Goal: Task Accomplishment & Management: Use online tool/utility

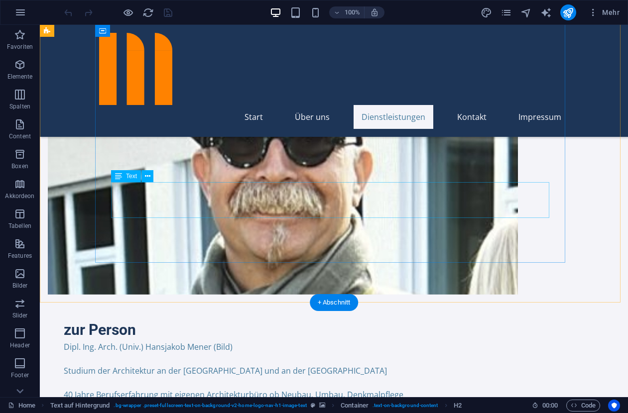
scroll to position [860, 0]
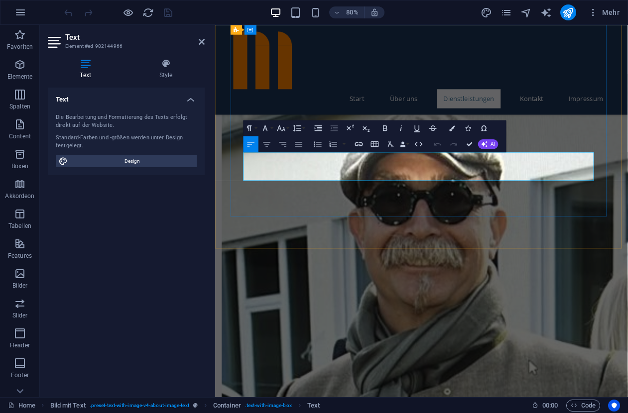
drag, startPoint x: 251, startPoint y: 190, endPoint x: 601, endPoint y: 213, distance: 350.9
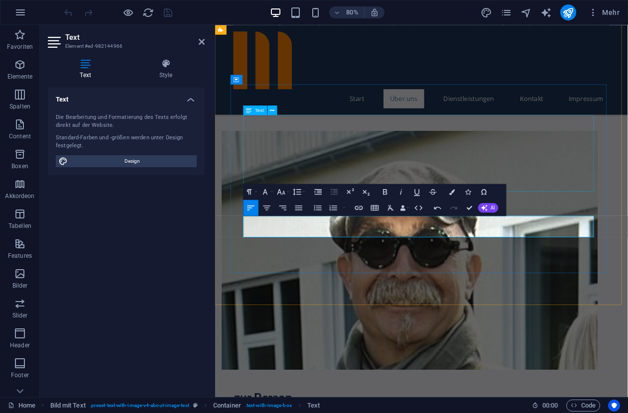
scroll to position [820, 0]
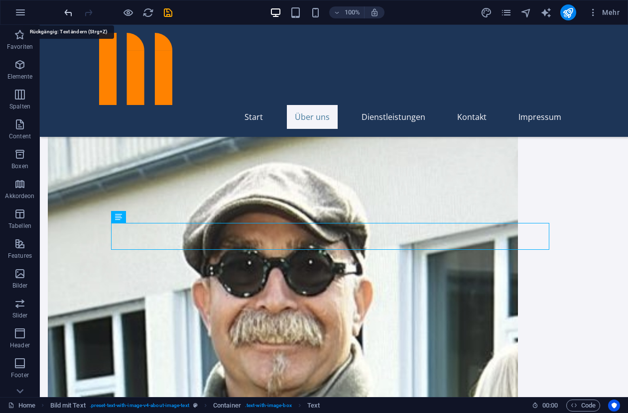
click at [68, 13] on icon "undo" at bounding box center [68, 12] width 11 height 11
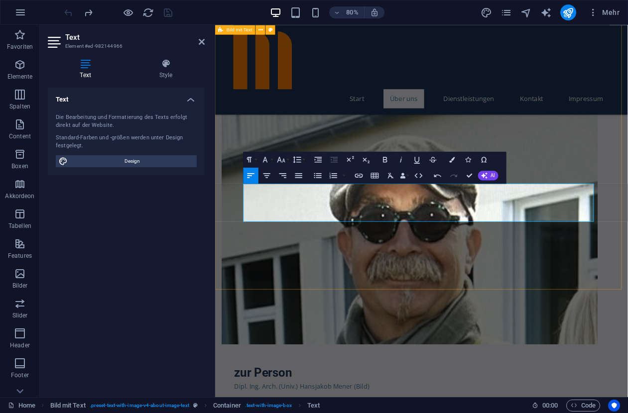
click at [444, 336] on div "Ziehe hier Inhalte hinein oder Elemente hinzufügen Zwischenablage einfügen zur …" at bounding box center [473, 413] width 516 height 655
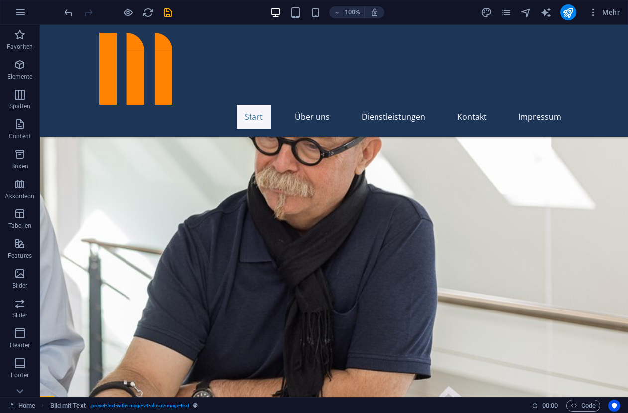
scroll to position [0, 0]
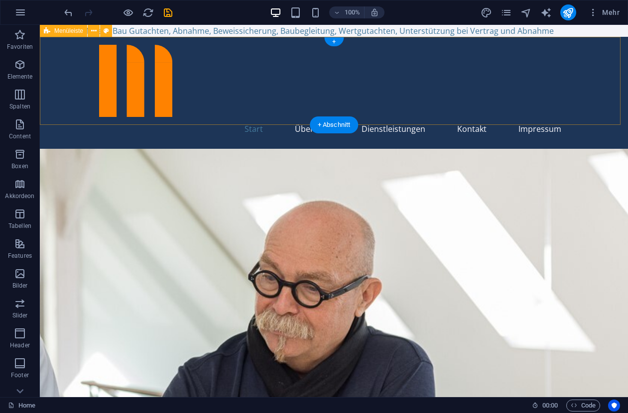
click at [285, 52] on div "Start Über uns Dienstleistungen Kontakt Impressum" at bounding box center [334, 93] width 588 height 112
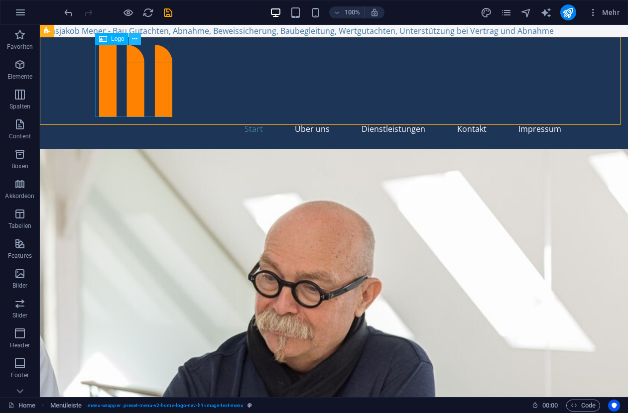
click at [136, 39] on icon at bounding box center [134, 39] width 5 height 10
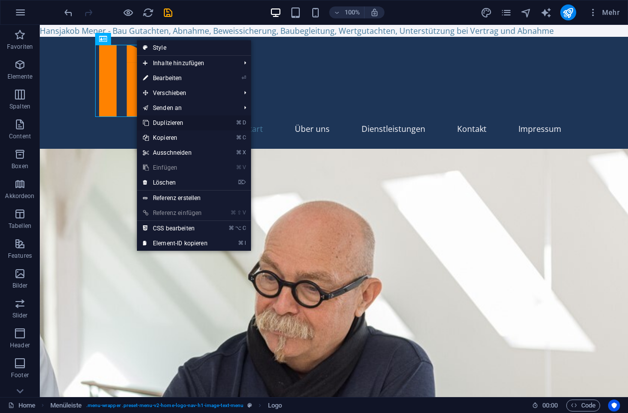
click at [173, 123] on link "⌘ D Duplizieren" at bounding box center [175, 123] width 77 height 15
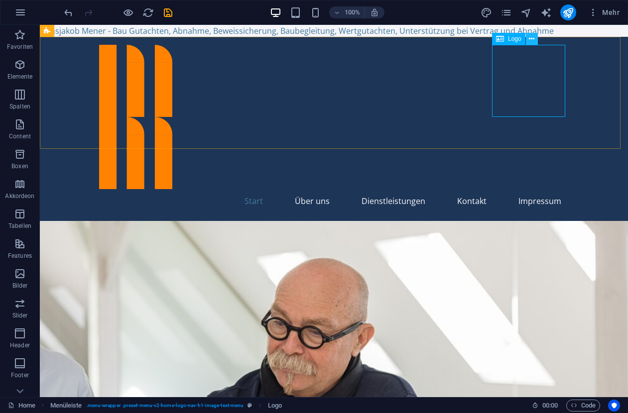
click at [533, 39] on icon at bounding box center [531, 39] width 5 height 10
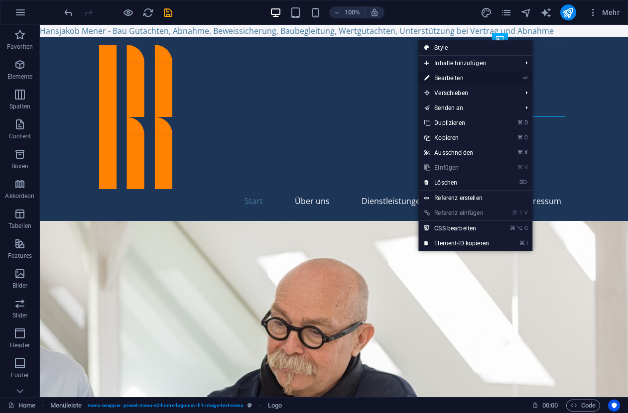
click at [454, 77] on link "⏎ Bearbeiten" at bounding box center [456, 78] width 77 height 15
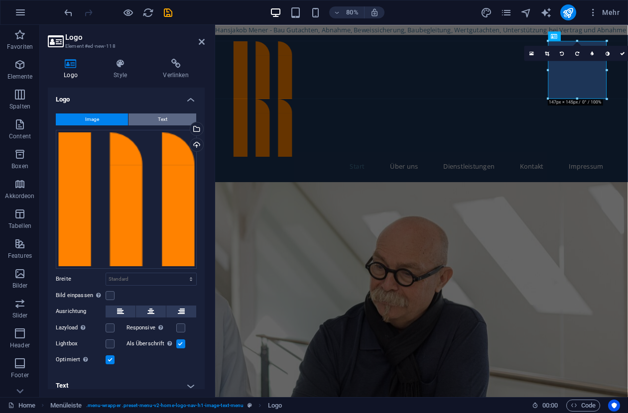
click at [144, 118] on button "Text" at bounding box center [163, 120] width 68 height 12
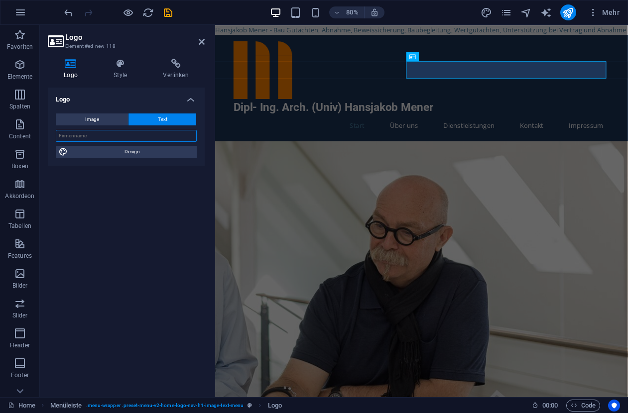
click at [86, 138] on input "text" at bounding box center [126, 136] width 141 height 12
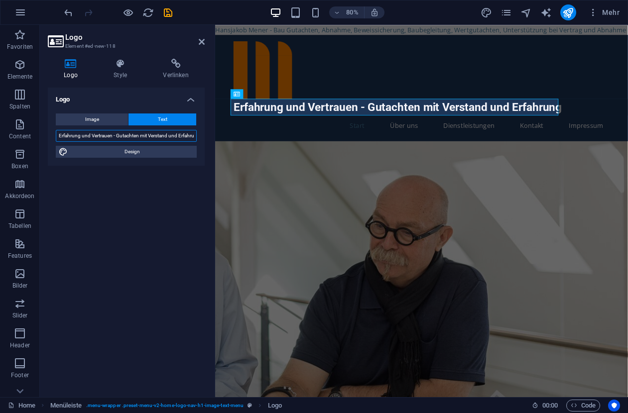
drag, startPoint x: 106, startPoint y: 136, endPoint x: 43, endPoint y: 136, distance: 62.3
click at [56, 136] on input "Erfahrung und Vertrauen - Gutachten mit Verstand und Erfahrung" at bounding box center [126, 136] width 141 height 12
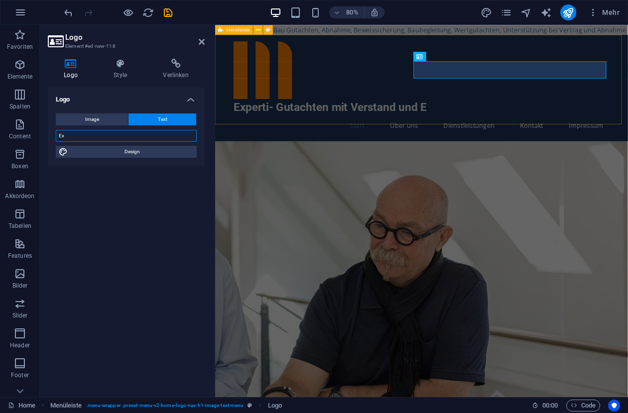
type input "E"
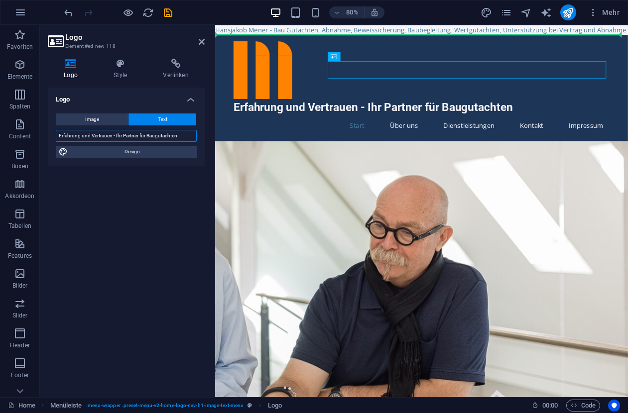
drag, startPoint x: 565, startPoint y: 84, endPoint x: 345, endPoint y: 67, distance: 221.3
type input "Erfahrung und Vertrauen - Ihr Partner für Baugutachten"
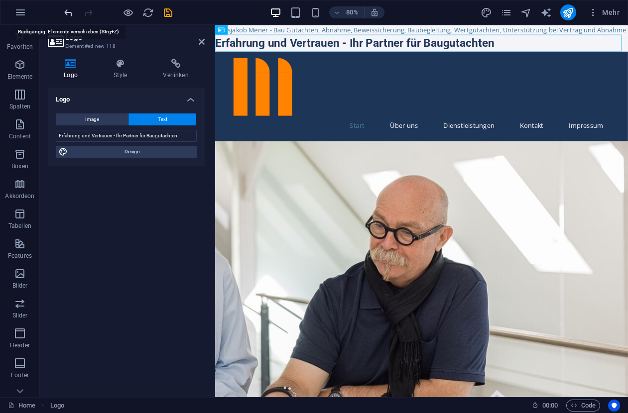
click at [68, 12] on icon "undo" at bounding box center [68, 12] width 11 height 11
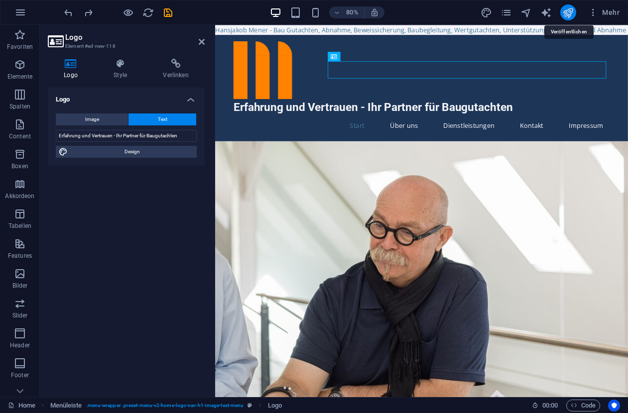
click at [569, 11] on icon "publish" at bounding box center [567, 12] width 11 height 11
checkbox input "false"
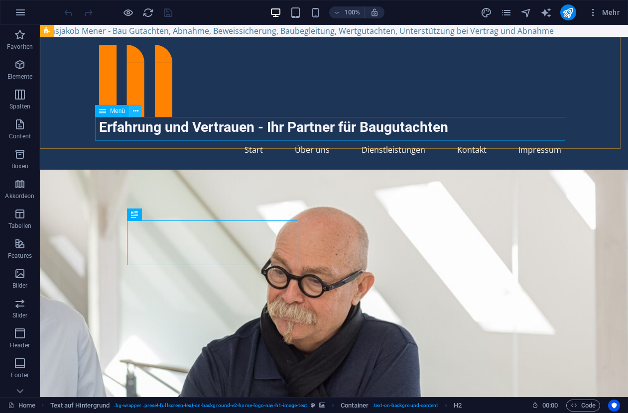
click at [136, 112] on icon at bounding box center [135, 111] width 5 height 10
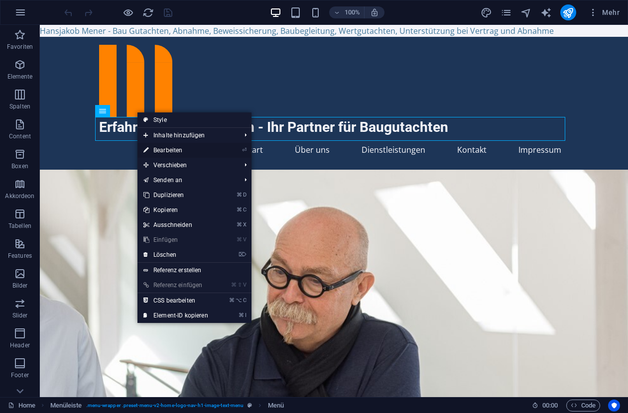
click at [179, 151] on link "⏎ Bearbeiten" at bounding box center [175, 150] width 77 height 15
select select
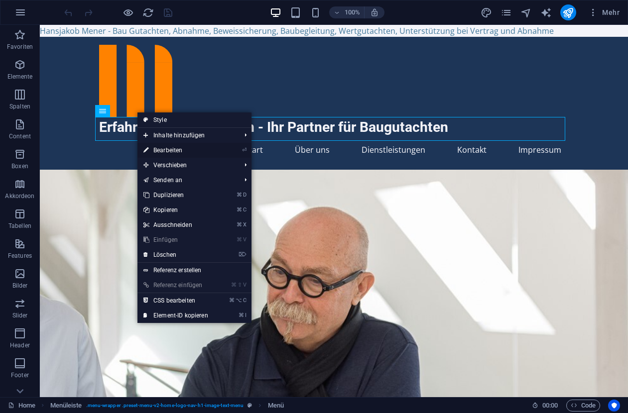
select select
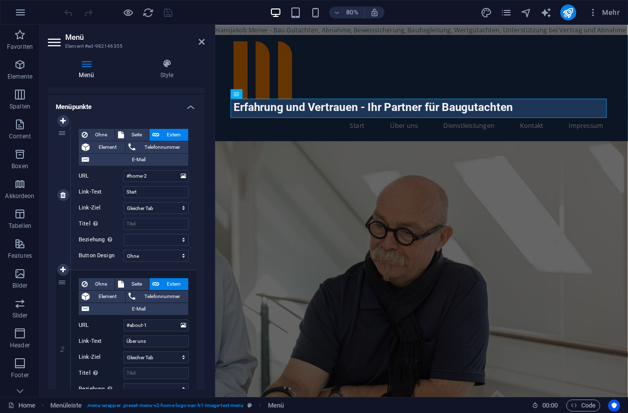
scroll to position [60, 0]
click at [62, 136] on div "1" at bounding box center [63, 196] width 15 height 149
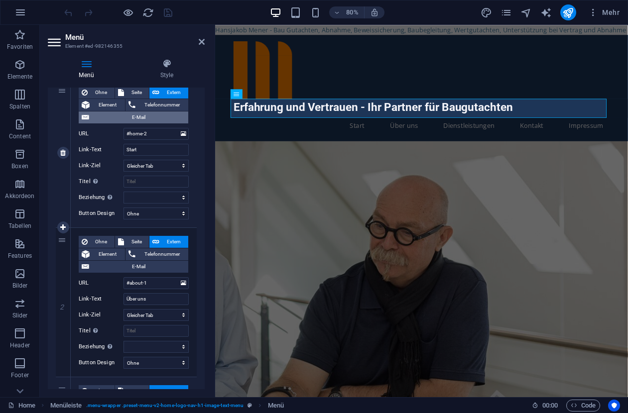
scroll to position [0, 0]
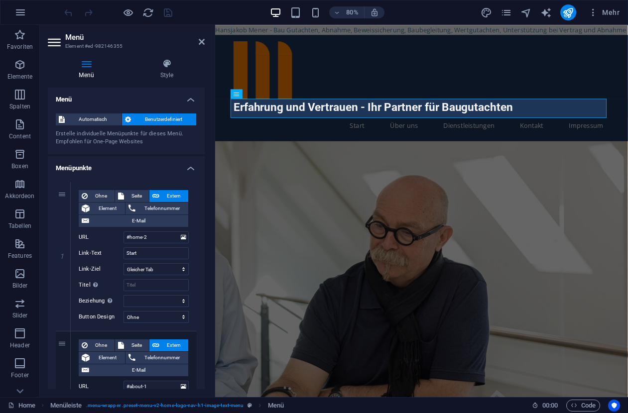
click at [183, 100] on h4 "Menü" at bounding box center [126, 97] width 157 height 18
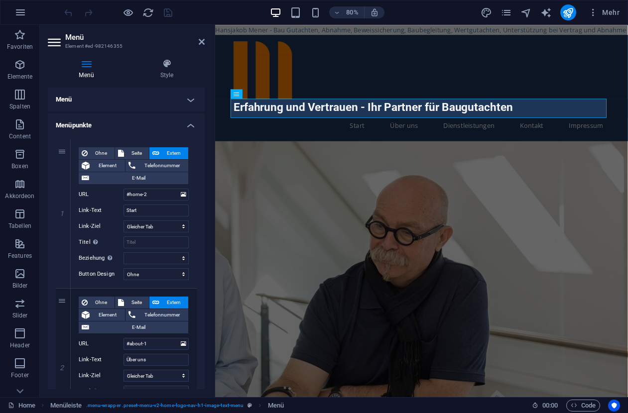
click at [183, 100] on h4 "Menü" at bounding box center [126, 100] width 157 height 24
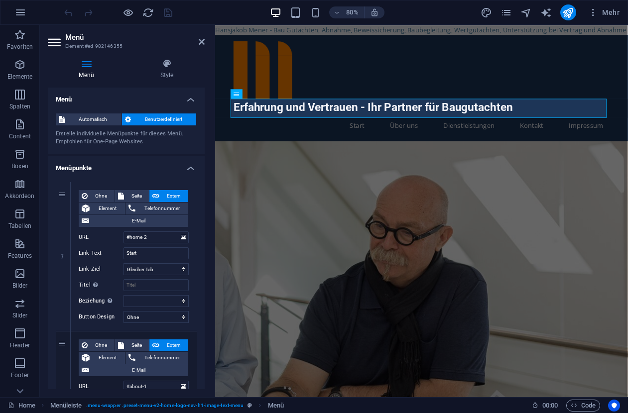
click at [147, 119] on span "Benutzerdefiniert" at bounding box center [164, 120] width 60 height 12
click at [262, 94] on icon at bounding box center [262, 94] width 4 height 8
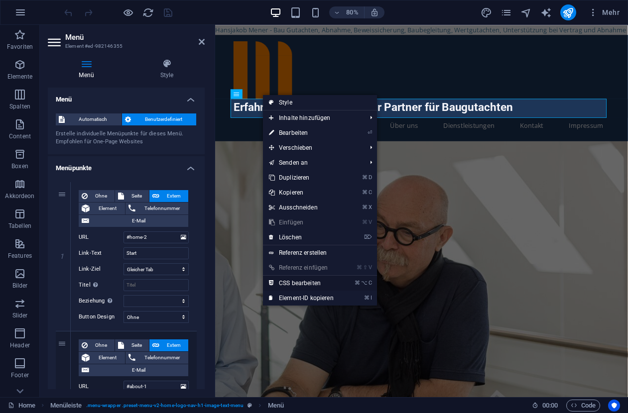
click at [290, 282] on link "⌘ ⌥ C CSS bearbeiten" at bounding box center [301, 283] width 77 height 15
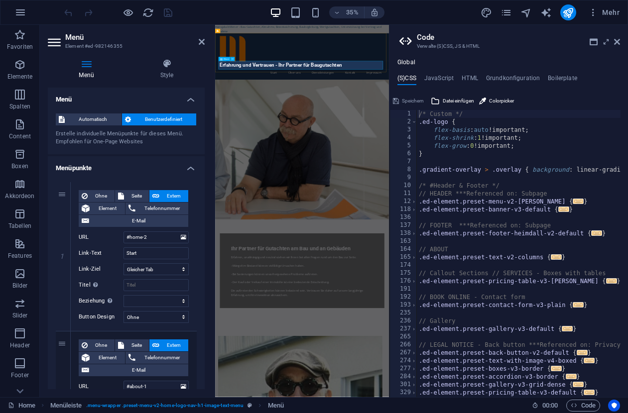
click at [262, 150] on nav "Start Über uns Dienstleistungen Kontakt Impressum" at bounding box center [464, 162] width 470 height 24
click at [466, 78] on h4 "HTML" at bounding box center [470, 80] width 16 height 11
type textarea "<a href="#main-content" class="wv-link-content button">Skip to main content</a>"
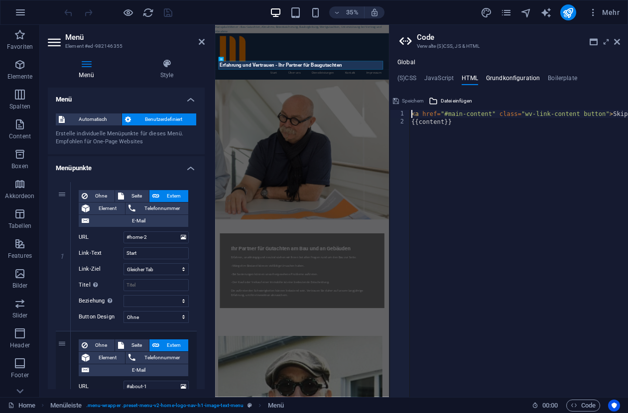
click at [515, 81] on h4 "Grundkonfiguration" at bounding box center [513, 80] width 54 height 11
type textarea "$color-background: #F4F4F9;"
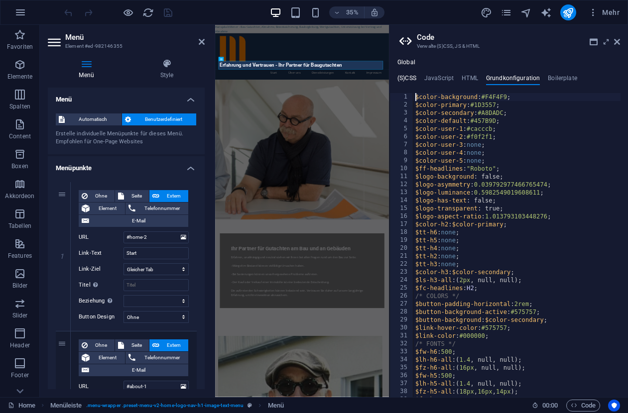
click at [406, 78] on h4 "(S)CSS" at bounding box center [406, 80] width 19 height 11
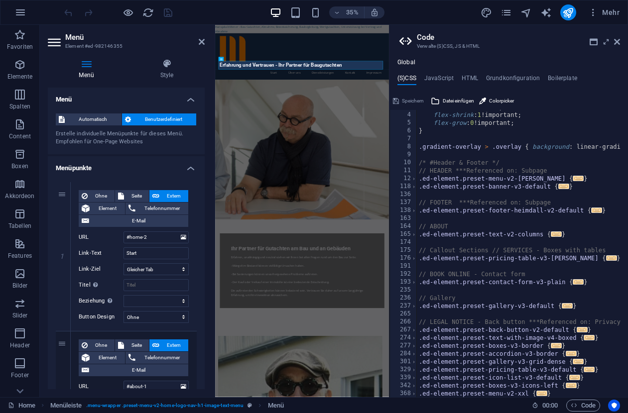
scroll to position [29, 0]
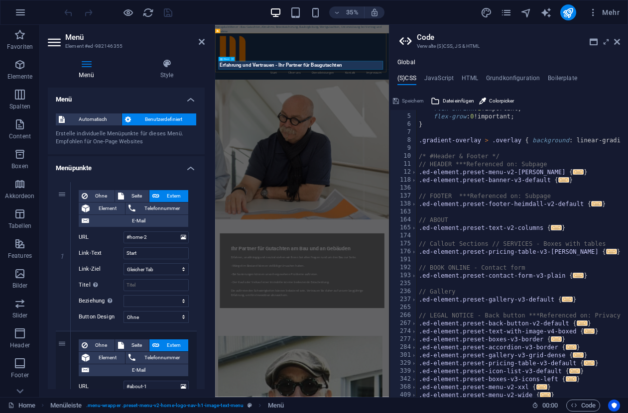
click at [303, 150] on nav "Start Über uns Dienstleistungen Kontakt Impressum" at bounding box center [464, 162] width 470 height 24
click at [165, 64] on icon at bounding box center [167, 64] width 76 height 10
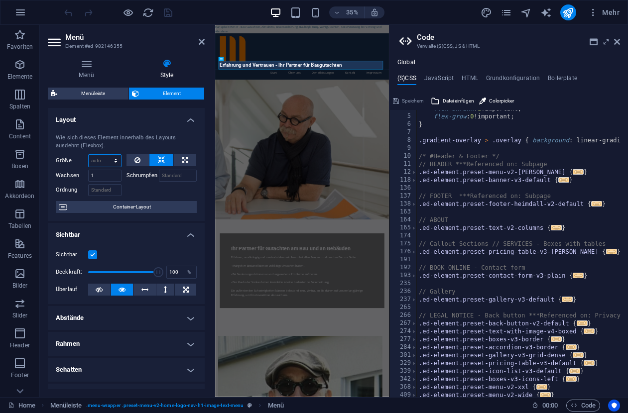
click at [89, 155] on select "Standard auto px % 1/1 1/2 1/3 1/4 1/5 1/6 1/7 1/8 1/9 1/10" at bounding box center [105, 161] width 32 height 12
select select "1/3"
click option "1/3" at bounding box center [0, 0] width 0 height 0
type input "33.33"
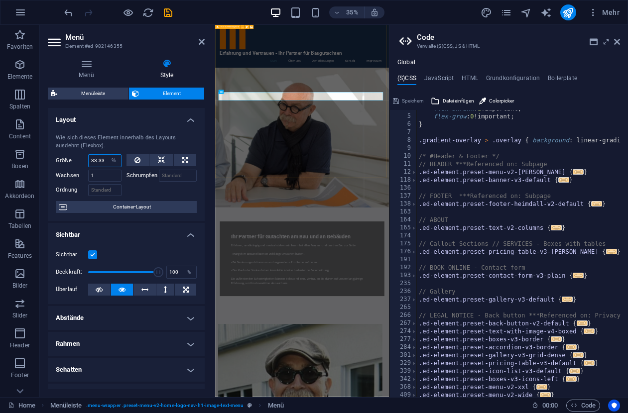
scroll to position [0, 0]
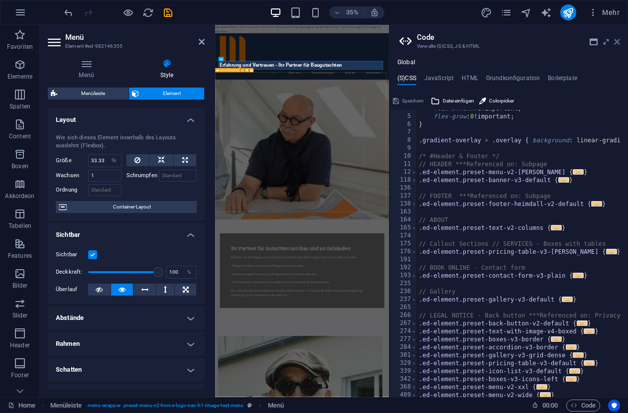
click at [617, 43] on icon at bounding box center [617, 42] width 6 height 8
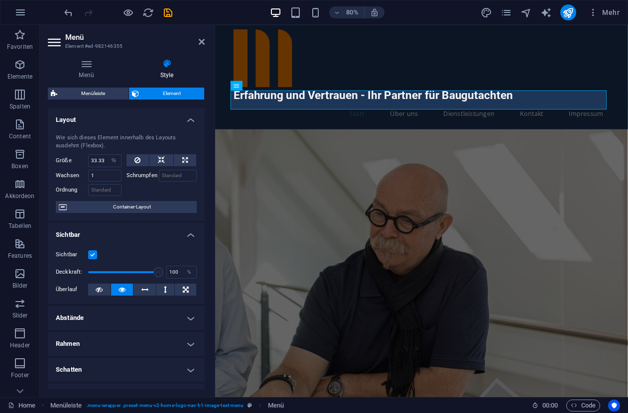
scroll to position [9, 0]
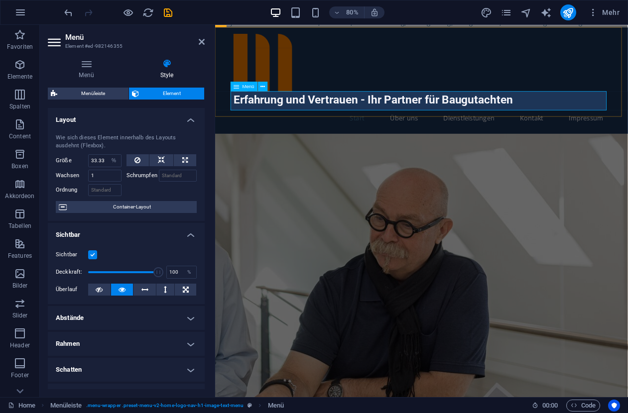
click at [281, 129] on nav "Start Über uns Dienstleistungen Kontakt Impressum" at bounding box center [473, 141] width 470 height 24
select select "auto"
click option "auto" at bounding box center [0, 0] width 0 height 0
select select "DISABLED_OPTION_VALUE"
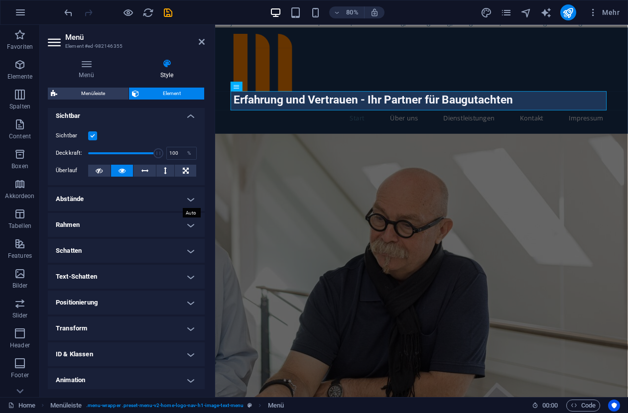
scroll to position [122, 0]
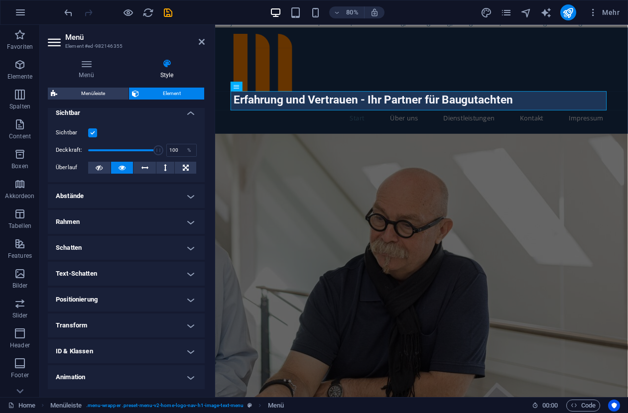
click at [183, 196] on h4 "Abstände" at bounding box center [126, 196] width 157 height 24
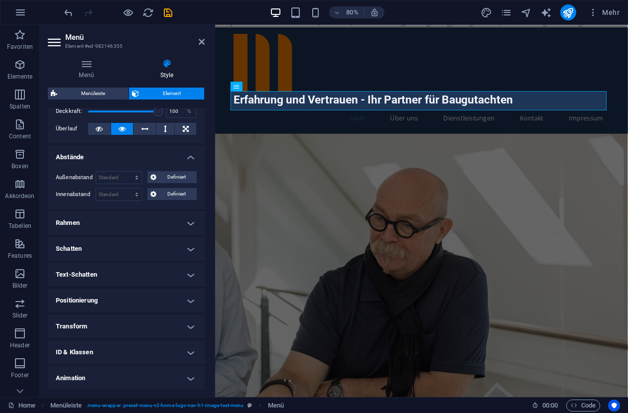
scroll to position [167, 0]
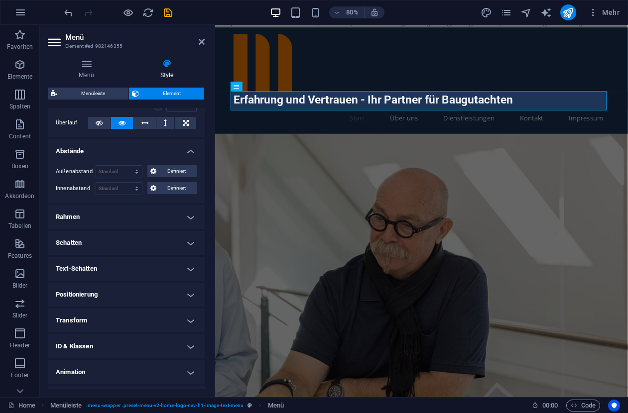
click at [183, 217] on h4 "Rahmen" at bounding box center [126, 217] width 157 height 24
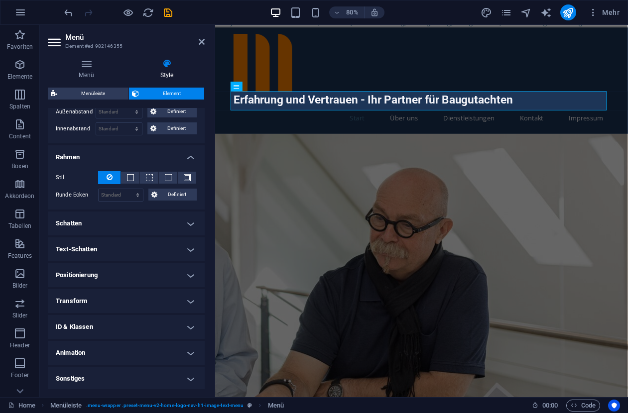
scroll to position [228, 0]
click at [184, 272] on h4 "Positionierung" at bounding box center [126, 274] width 157 height 24
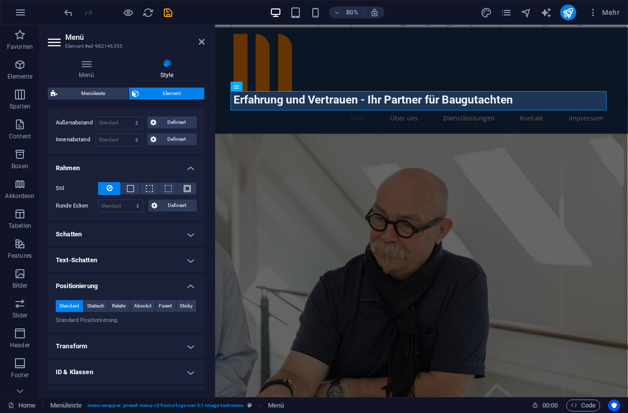
scroll to position [215, 0]
click at [183, 360] on h4 "Transform" at bounding box center [126, 348] width 157 height 24
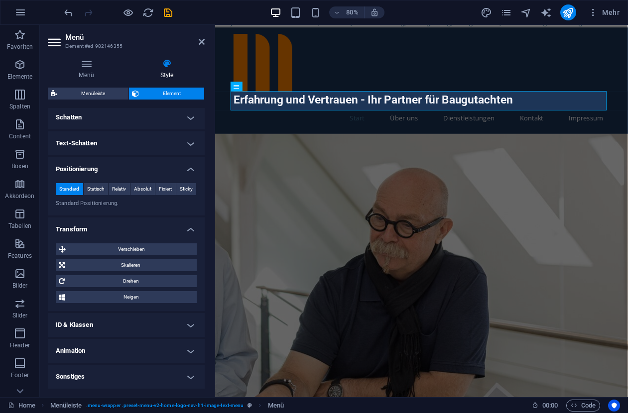
scroll to position [345, 0]
click at [103, 264] on span "Skalieren" at bounding box center [131, 265] width 126 height 12
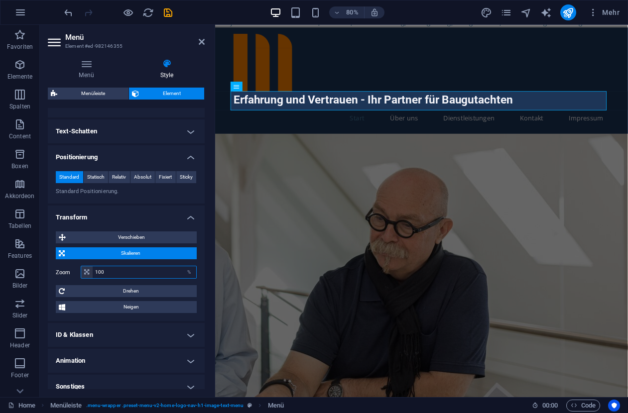
drag, startPoint x: 112, startPoint y: 285, endPoint x: 96, endPoint y: 285, distance: 15.9
click at [96, 278] on input "100" at bounding box center [145, 272] width 104 height 12
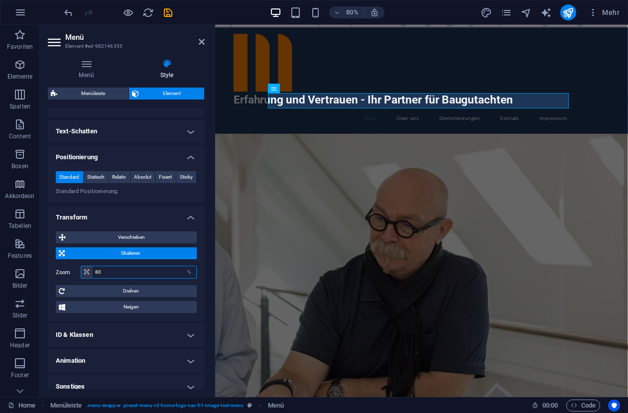
drag, startPoint x: 108, startPoint y: 286, endPoint x: 93, endPoint y: 286, distance: 14.4
click at [93, 278] on input "80" at bounding box center [145, 272] width 104 height 12
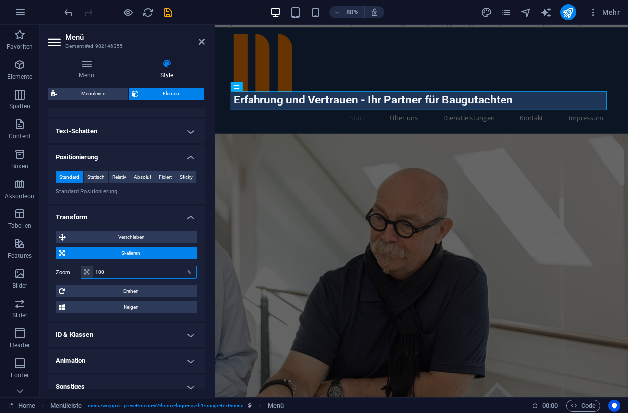
type input "100"
click at [115, 259] on span "Skalieren" at bounding box center [131, 254] width 126 height 12
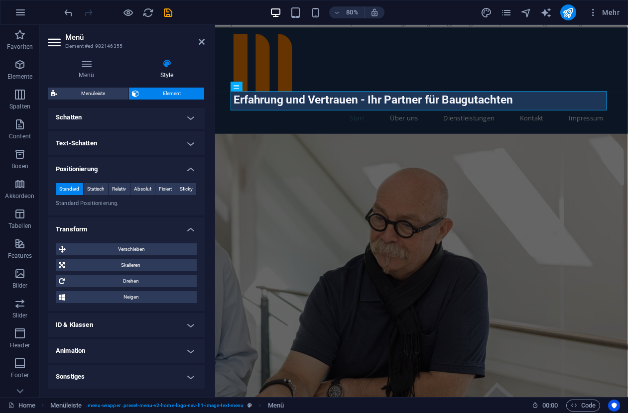
click at [183, 352] on h4 "Animation" at bounding box center [126, 351] width 157 height 24
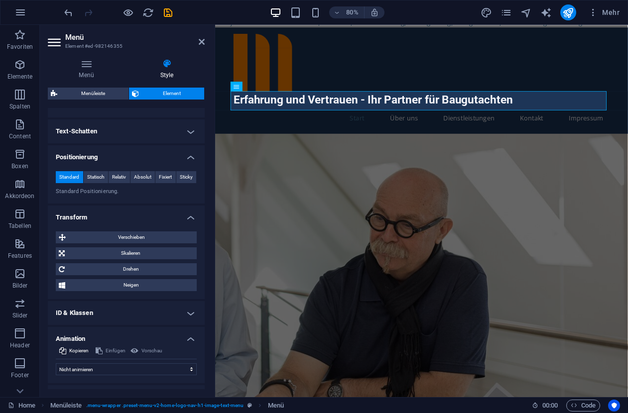
click at [183, 345] on h4 "Animation" at bounding box center [126, 336] width 157 height 18
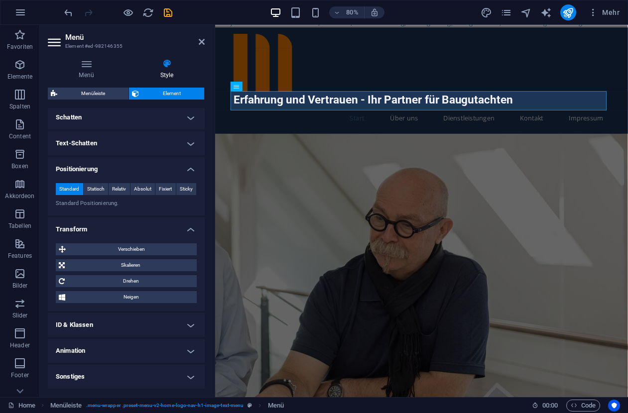
click at [184, 376] on h4 "Sonstiges" at bounding box center [126, 377] width 157 height 24
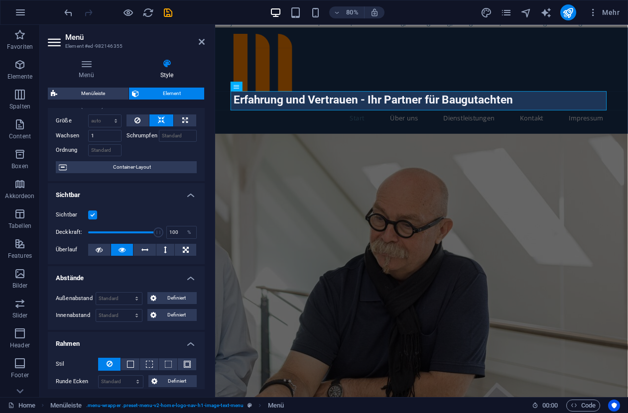
scroll to position [0, 0]
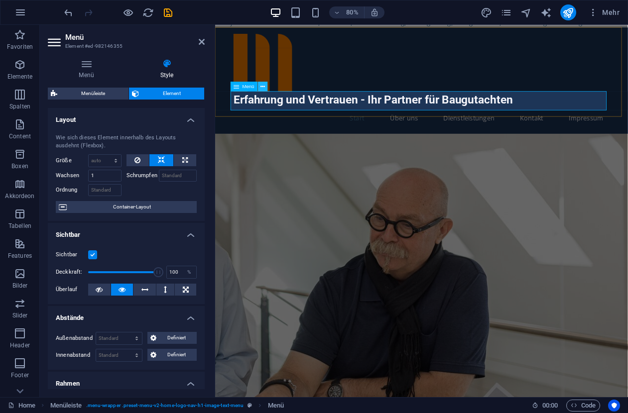
click at [263, 87] on icon at bounding box center [262, 86] width 4 height 8
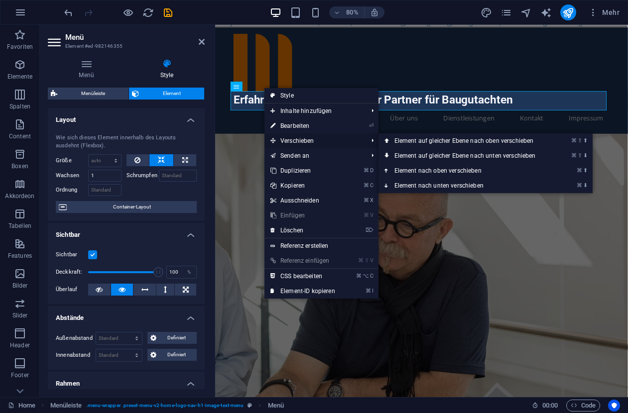
click at [294, 142] on span "Verschieben" at bounding box center [313, 140] width 99 height 15
click at [418, 171] on link "⌘ ⬆ Element nach oben verschieben" at bounding box center [467, 170] width 177 height 15
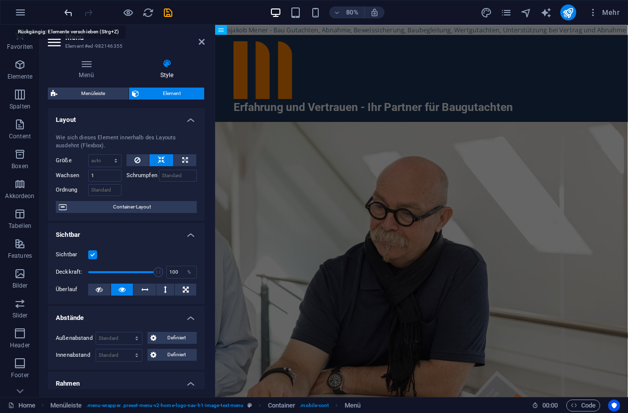
click at [67, 12] on icon "undo" at bounding box center [68, 12] width 11 height 11
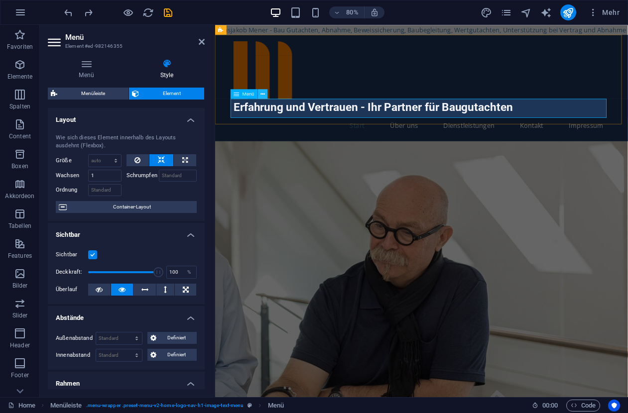
click at [263, 95] on icon at bounding box center [262, 94] width 4 height 8
click at [113, 117] on h4 "Layout" at bounding box center [126, 117] width 157 height 18
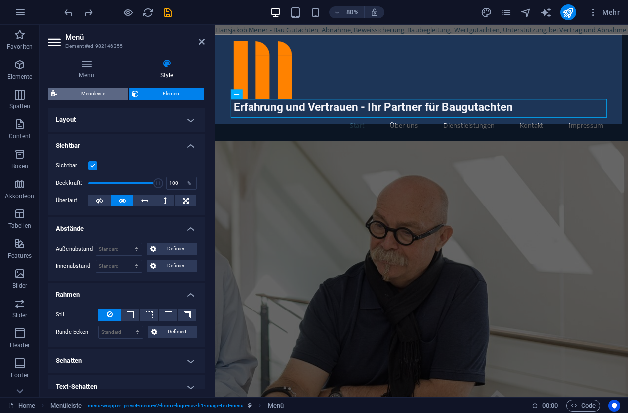
click at [94, 93] on span "Menüleiste" at bounding box center [92, 94] width 65 height 12
select select "rem"
select select "preset-menu-v2-home-logo-nav-h1-image-text-menu"
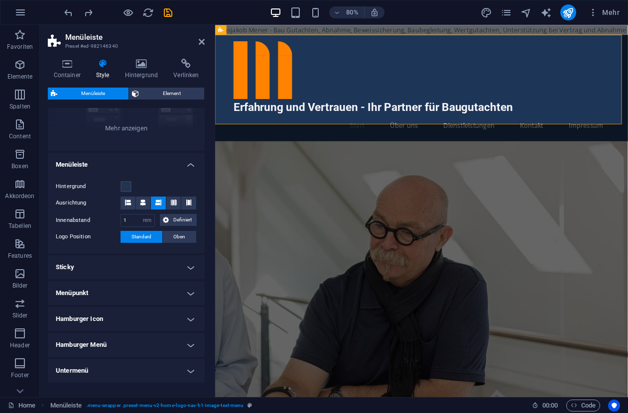
scroll to position [128, 0]
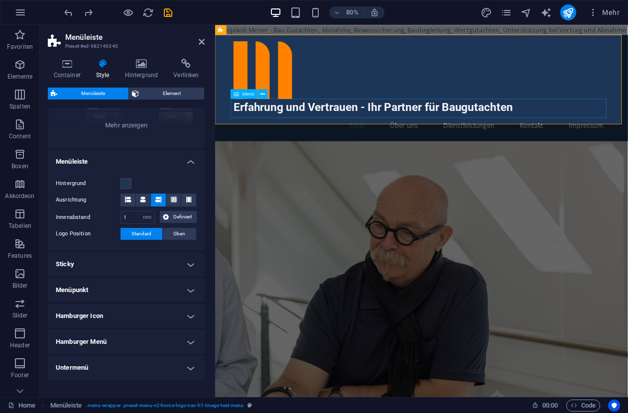
click at [318, 138] on nav "Start Über uns Dienstleistungen Kontakt Impressum" at bounding box center [473, 150] width 470 height 24
click at [238, 95] on icon at bounding box center [236, 93] width 5 height 9
click at [158, 92] on span "Element" at bounding box center [171, 94] width 59 height 12
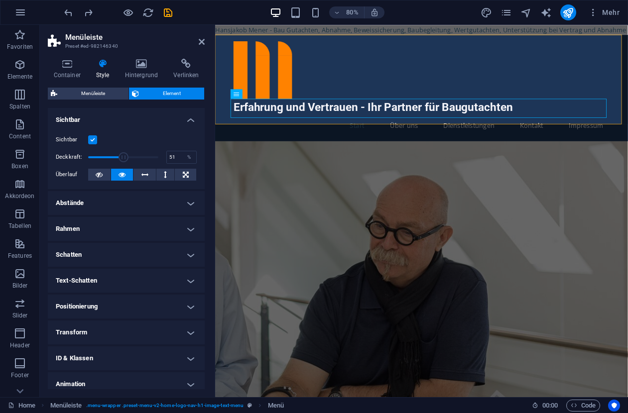
drag, startPoint x: 150, startPoint y: 157, endPoint x: 120, endPoint y: 156, distance: 29.9
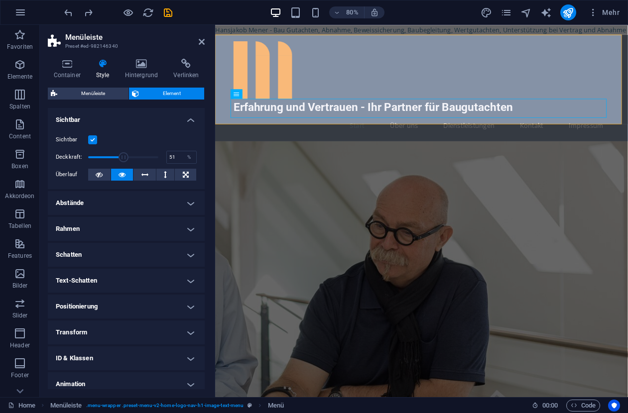
click at [120, 156] on span at bounding box center [124, 157] width 10 height 10
type input "100"
drag, startPoint x: 120, startPoint y: 156, endPoint x: 153, endPoint y: 159, distance: 33.5
click at [153, 159] on span at bounding box center [158, 157] width 10 height 10
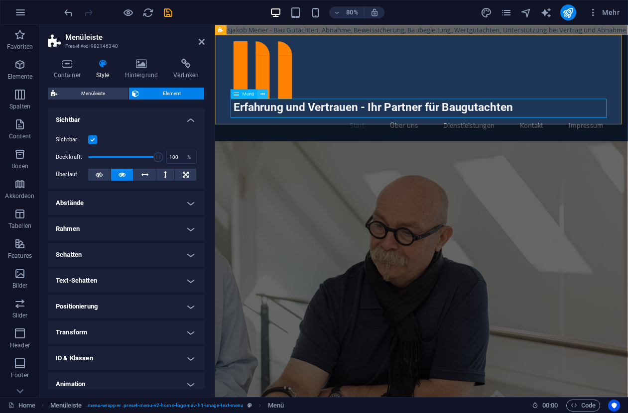
click at [263, 96] on icon at bounding box center [262, 94] width 4 height 8
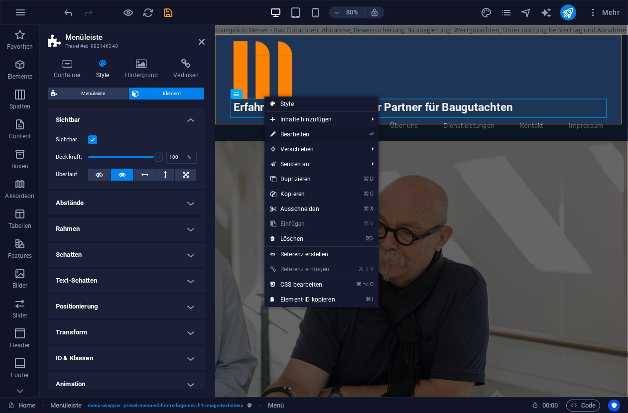
click at [292, 135] on link "⏎ Bearbeiten" at bounding box center [302, 134] width 77 height 15
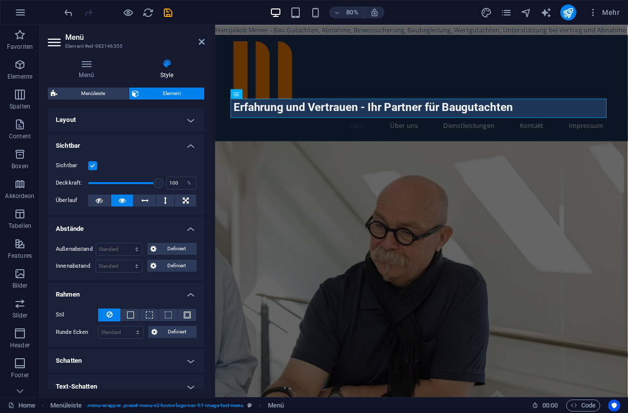
click at [183, 120] on h4 "Layout" at bounding box center [126, 120] width 157 height 24
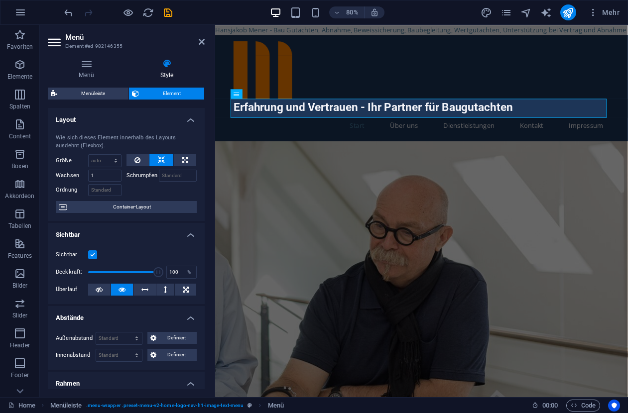
click at [183, 120] on h4 "Layout" at bounding box center [126, 117] width 157 height 18
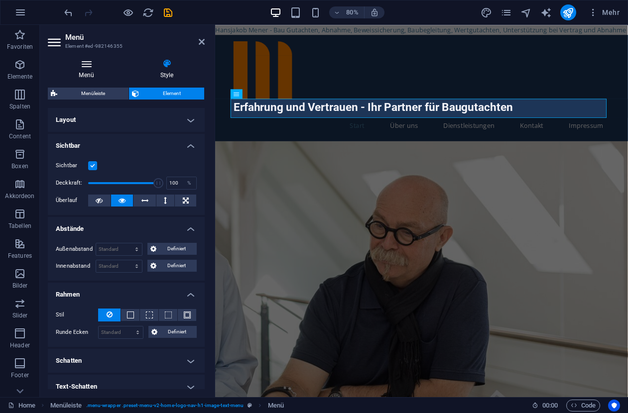
click at [88, 65] on icon at bounding box center [86, 64] width 77 height 10
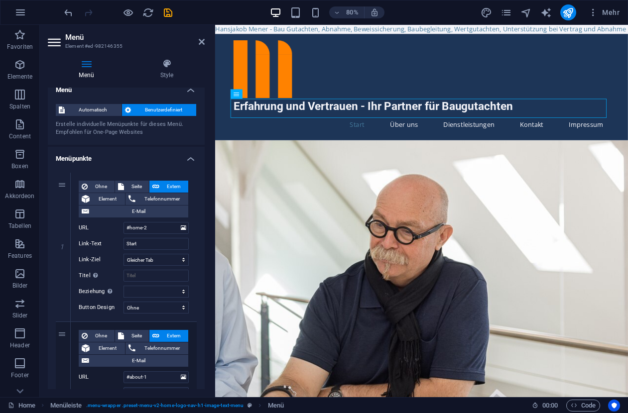
scroll to position [0, 0]
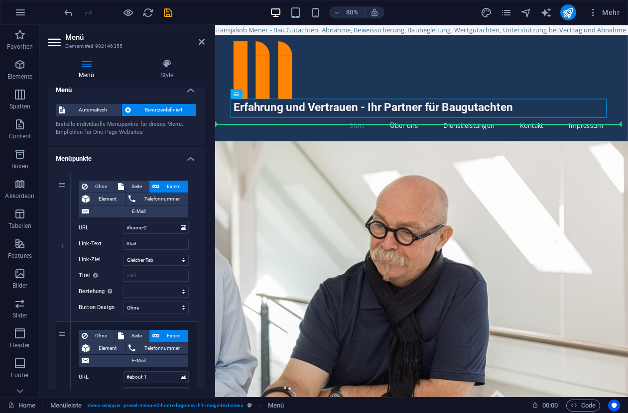
drag, startPoint x: 461, startPoint y: 121, endPoint x: 375, endPoint y: 105, distance: 87.6
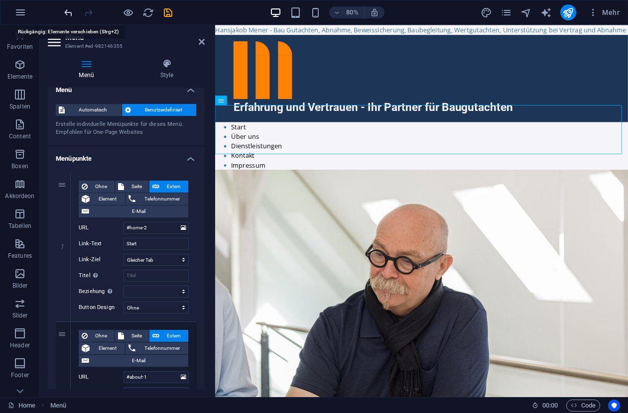
click at [68, 12] on icon "undo" at bounding box center [68, 12] width 11 height 11
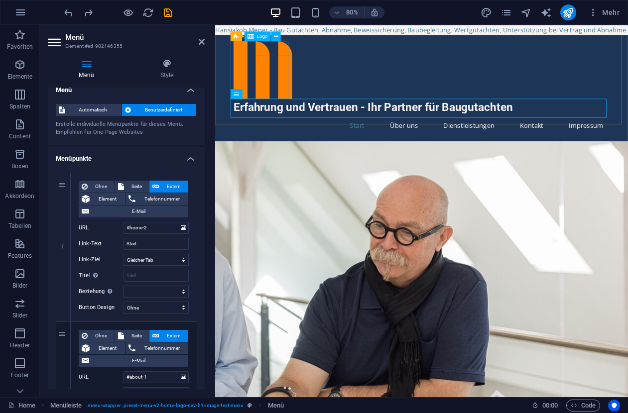
click at [243, 79] on div at bounding box center [473, 81] width 470 height 72
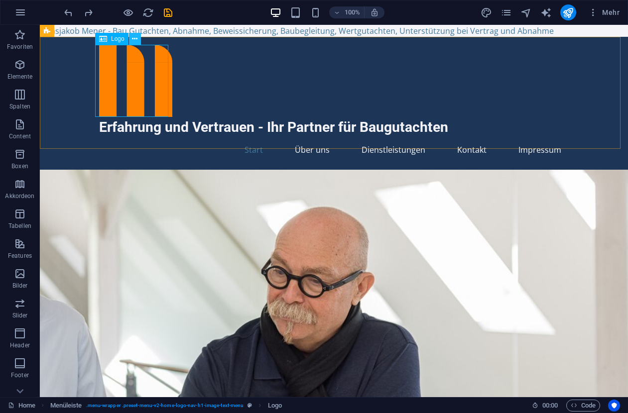
click at [135, 38] on icon at bounding box center [134, 39] width 5 height 10
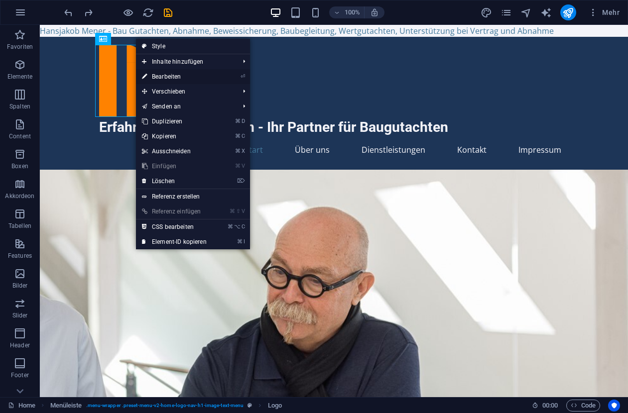
click at [167, 76] on link "⏎ Bearbeiten" at bounding box center [174, 76] width 77 height 15
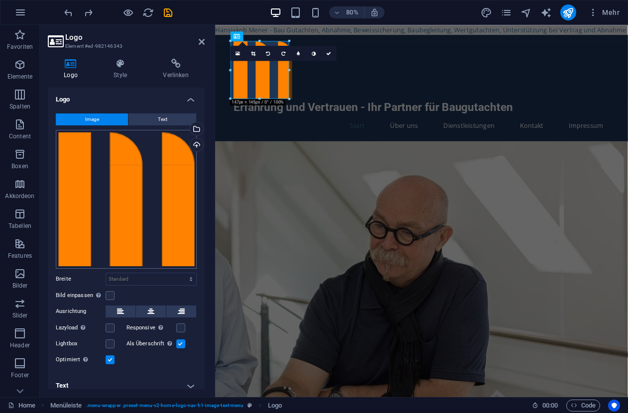
scroll to position [1, 0]
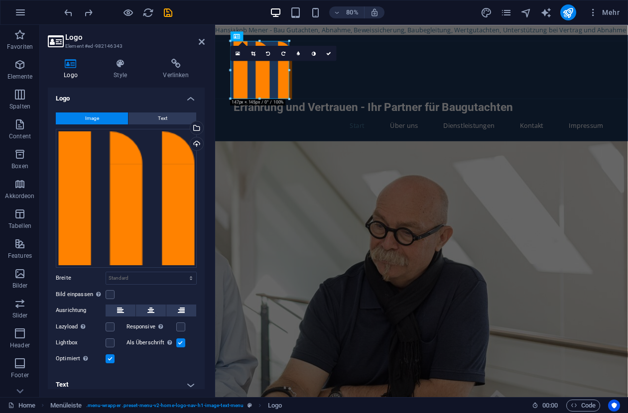
click at [183, 379] on h4 "Text" at bounding box center [126, 385] width 157 height 24
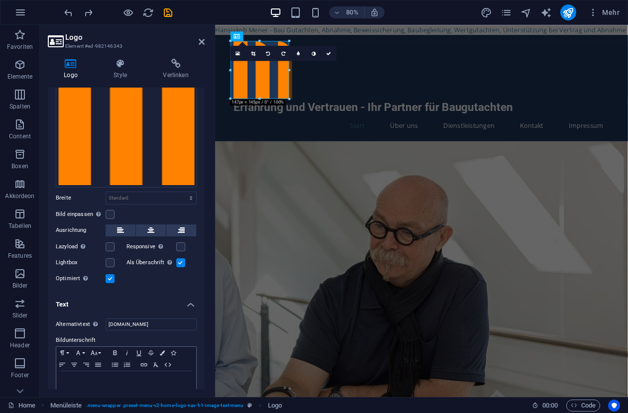
scroll to position [84, 0]
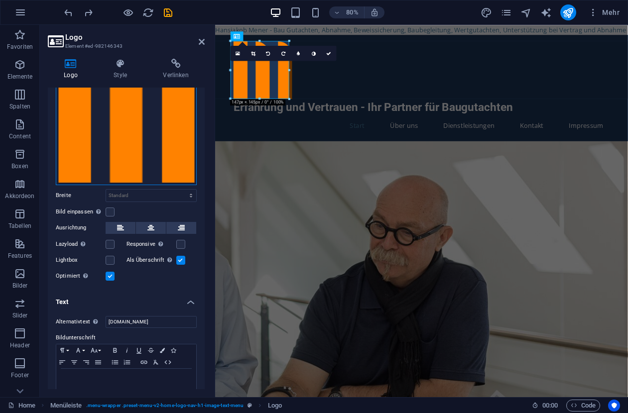
click at [131, 126] on div "Ziehe Dateien zum Hochladen hierher oder klicke hier, um aus Dateien oder koste…" at bounding box center [126, 115] width 141 height 139
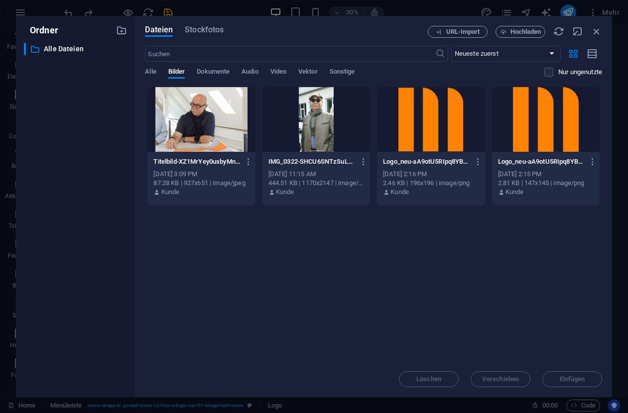
click at [530, 114] on div at bounding box center [546, 119] width 108 height 65
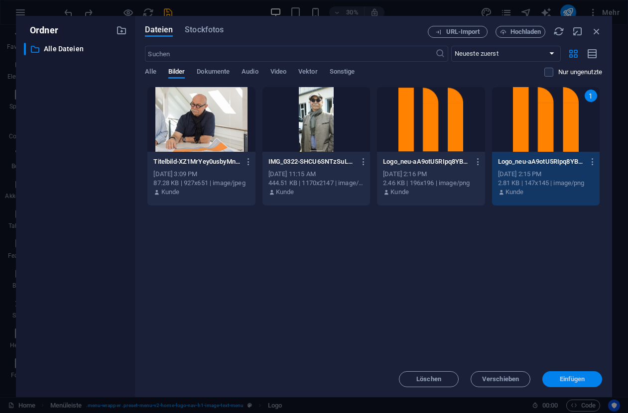
click at [573, 383] on span "Einfügen" at bounding box center [572, 380] width 25 height 6
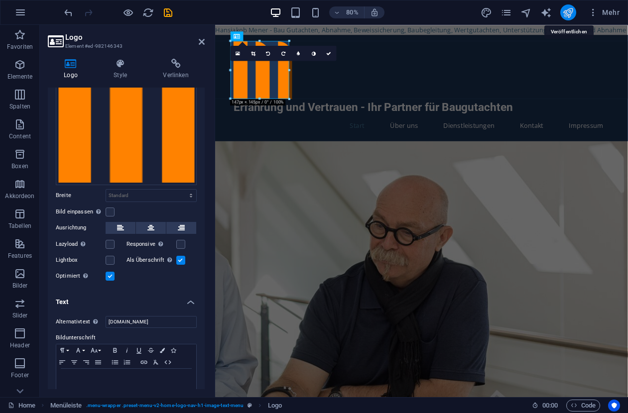
click at [569, 12] on icon "publish" at bounding box center [567, 12] width 11 height 11
checkbox input "false"
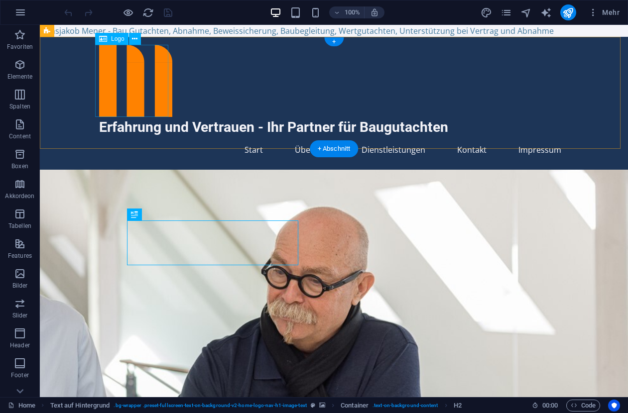
click at [134, 87] on div at bounding box center [334, 81] width 470 height 72
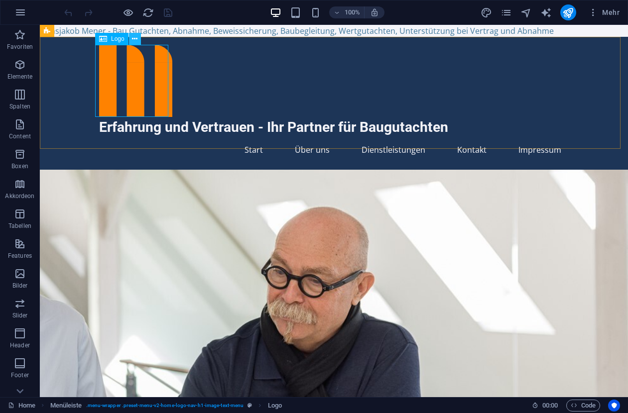
click at [135, 38] on icon at bounding box center [134, 39] width 5 height 10
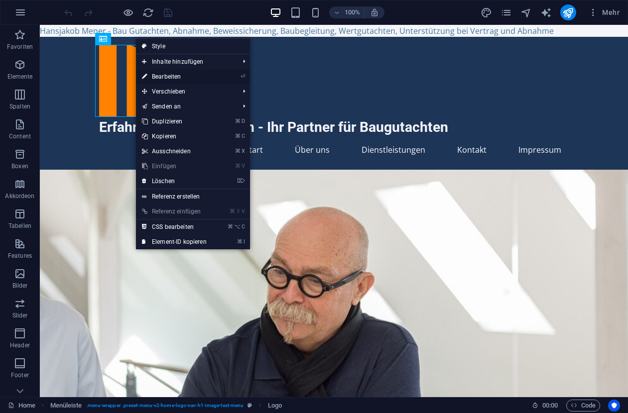
click at [169, 79] on link "⏎ Bearbeiten" at bounding box center [174, 76] width 77 height 15
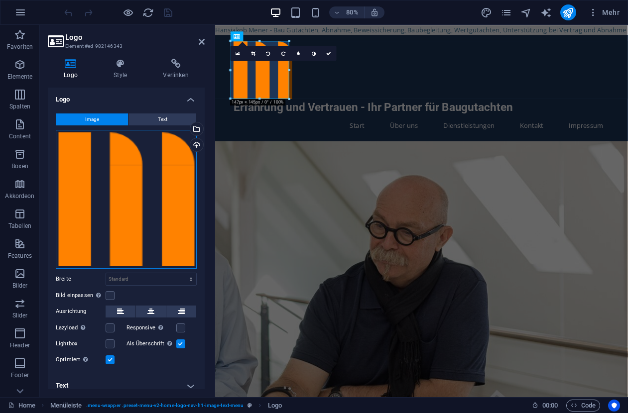
click at [120, 206] on div "Ziehe Dateien zum Hochladen hierher oder klicke hier, um aus Dateien oder koste…" at bounding box center [126, 199] width 141 height 139
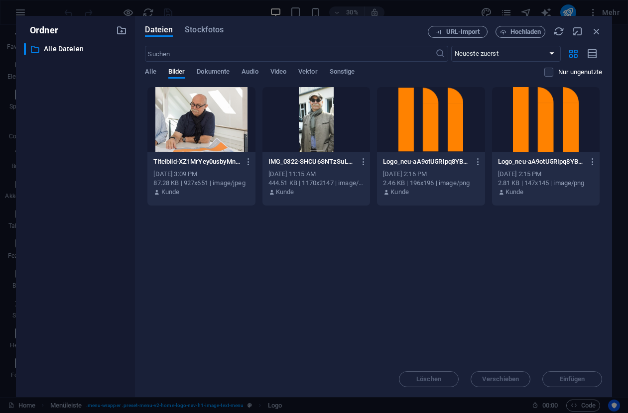
click at [547, 126] on div at bounding box center [546, 119] width 108 height 65
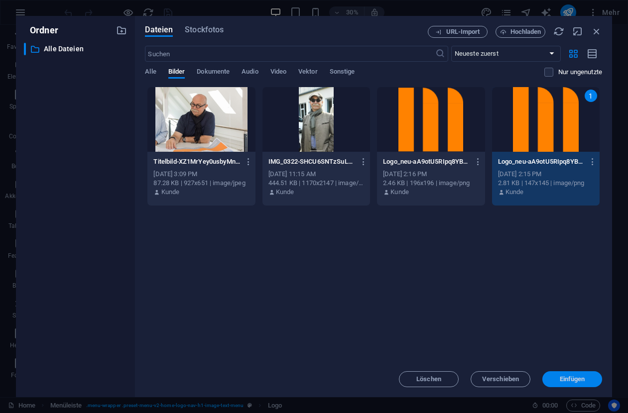
drag, startPoint x: 570, startPoint y: 379, endPoint x: 412, endPoint y: 441, distance: 169.5
click at [570, 379] on span "Einfügen" at bounding box center [572, 380] width 25 height 6
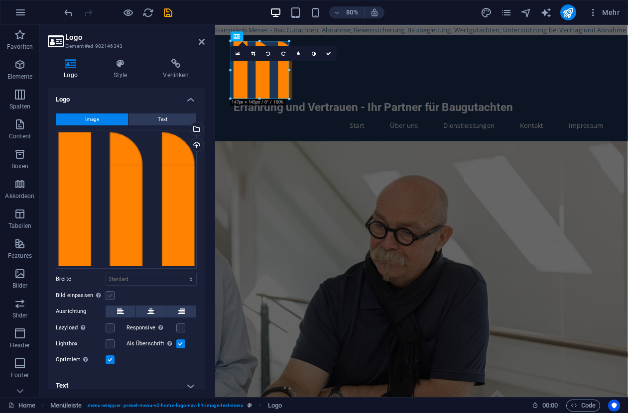
click at [110, 291] on label at bounding box center [110, 295] width 9 height 9
click at [0, 0] on input "Bild einpassen Bild automatisch anhand einer fixen Breite und Höhe einpassen" at bounding box center [0, 0] width 0 height 0
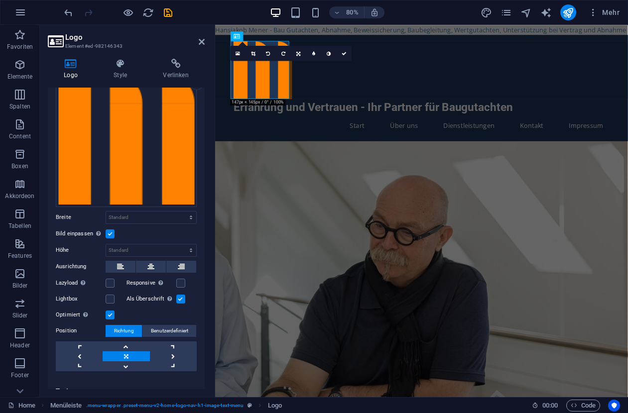
scroll to position [68, 0]
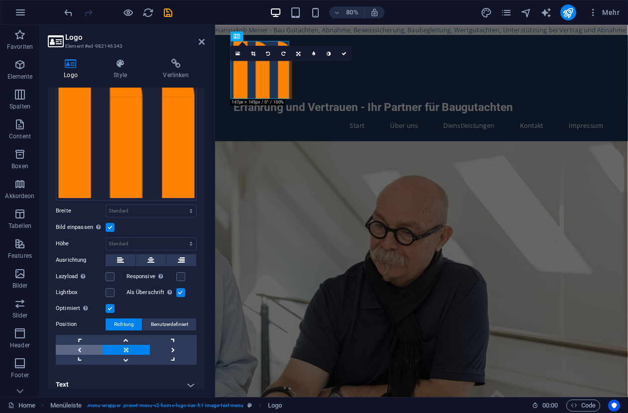
click at [79, 345] on link at bounding box center [79, 350] width 47 height 10
click at [336, 12] on icon "button" at bounding box center [336, 12] width 7 height 6
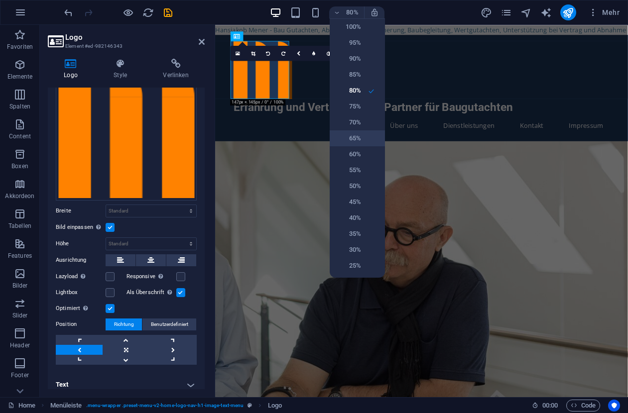
click at [353, 139] on h6 "65%" at bounding box center [348, 138] width 25 height 12
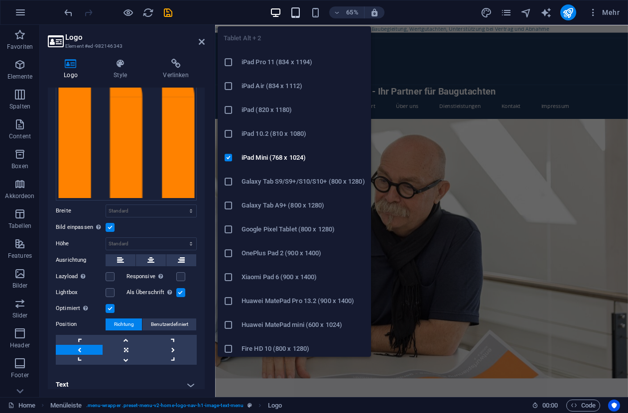
click at [297, 13] on icon "button" at bounding box center [295, 12] width 11 height 11
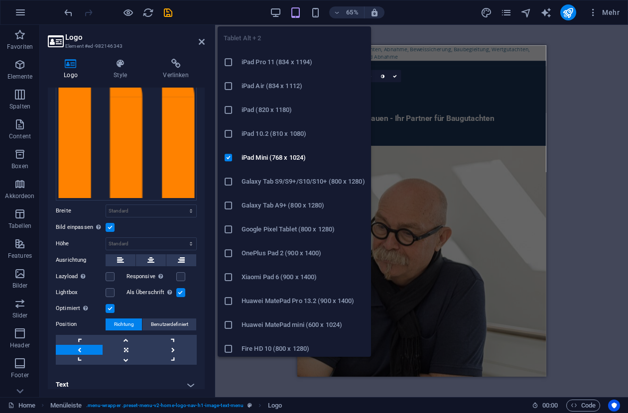
click at [253, 88] on h6 "iPad Air (834 x 1112)" at bounding box center [304, 86] width 124 height 12
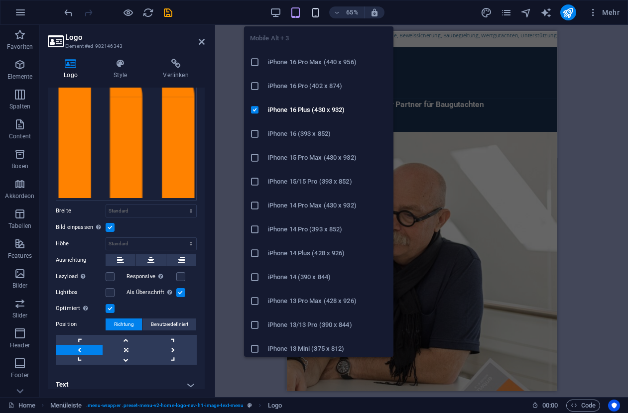
click at [314, 13] on icon "button" at bounding box center [315, 12] width 11 height 11
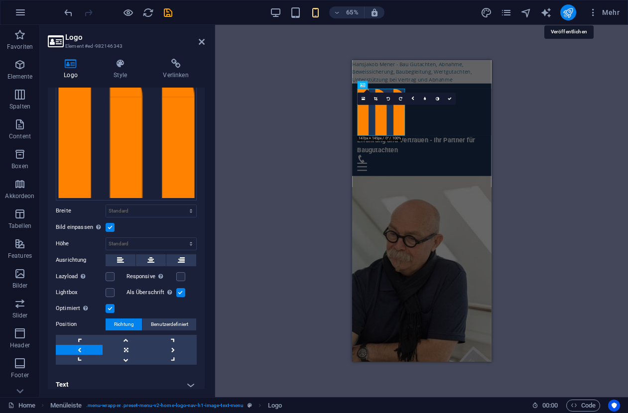
click at [569, 9] on icon "publish" at bounding box center [567, 12] width 11 height 11
checkbox input "false"
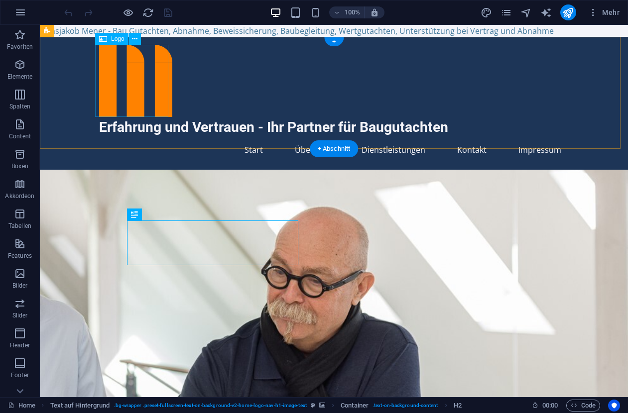
click at [132, 87] on div at bounding box center [334, 81] width 470 height 72
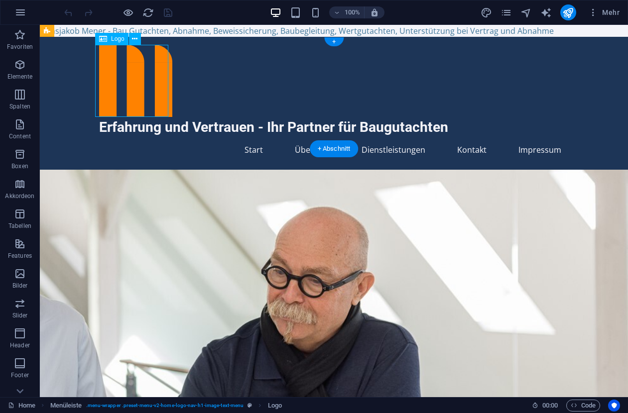
click at [132, 87] on div at bounding box center [334, 81] width 470 height 72
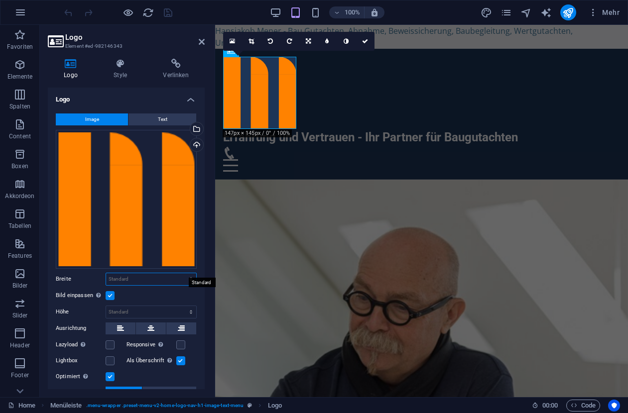
click at [106, 273] on select "Standard auto px rem % em vh vw" at bounding box center [151, 279] width 90 height 12
select select "px"
click option "px" at bounding box center [0, 0] width 0 height 0
type input "147"
click at [106, 306] on select "Standard auto px" at bounding box center [151, 312] width 90 height 12
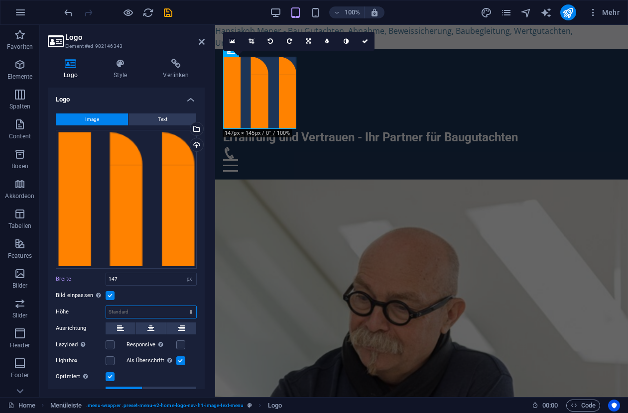
select select "px"
click option "px" at bounding box center [0, 0] width 0 height 0
type input "145"
drag, startPoint x: 121, startPoint y: 273, endPoint x: 106, endPoint y: 273, distance: 14.5
click at [106, 273] on input "147" at bounding box center [151, 279] width 90 height 12
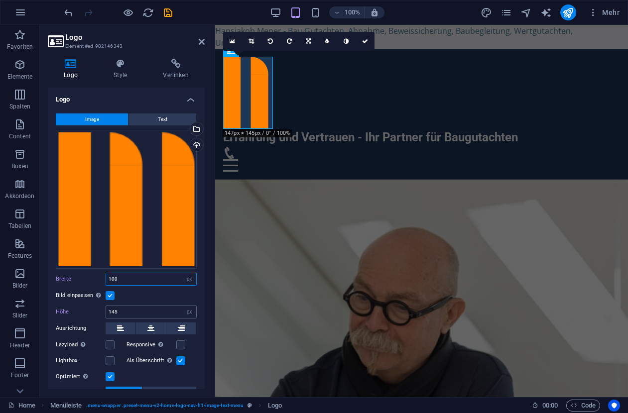
type input "100"
drag, startPoint x: 123, startPoint y: 305, endPoint x: 107, endPoint y: 305, distance: 15.9
click at [107, 306] on input "145" at bounding box center [151, 312] width 90 height 12
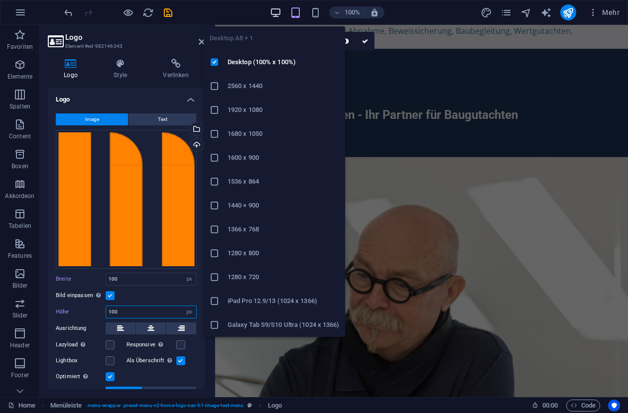
type input "100"
click at [272, 11] on icon "button" at bounding box center [275, 12] width 11 height 11
click at [274, 11] on icon "button" at bounding box center [275, 12] width 11 height 11
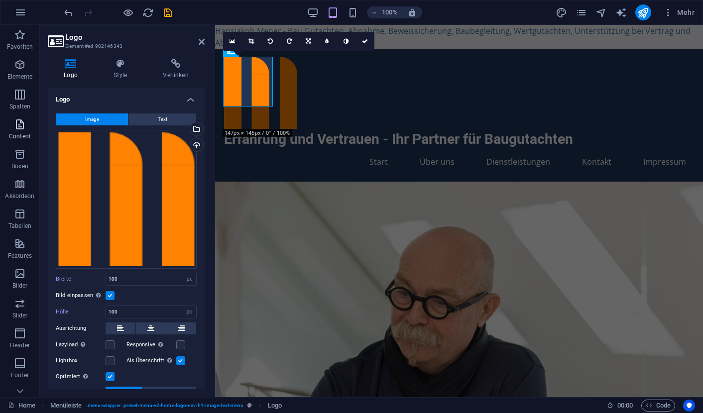
select select "DISABLED_OPTION_VALUE"
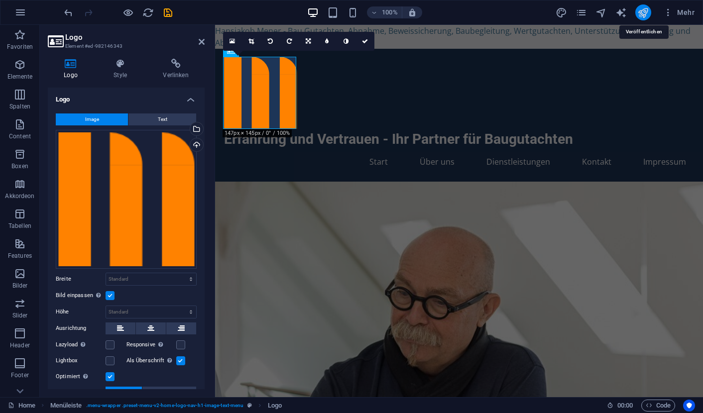
click at [628, 13] on icon "publish" at bounding box center [643, 12] width 11 height 11
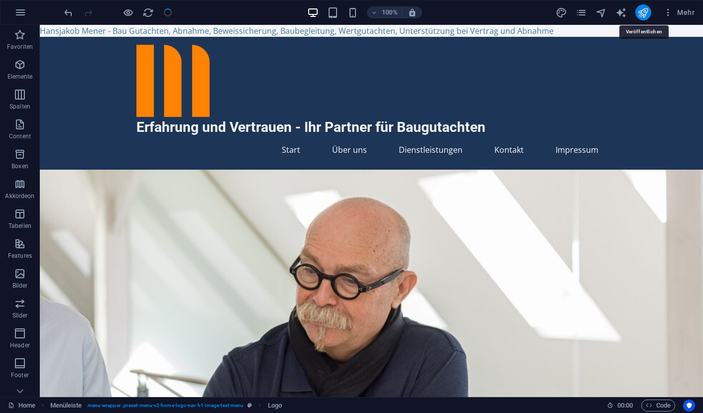
checkbox input "false"
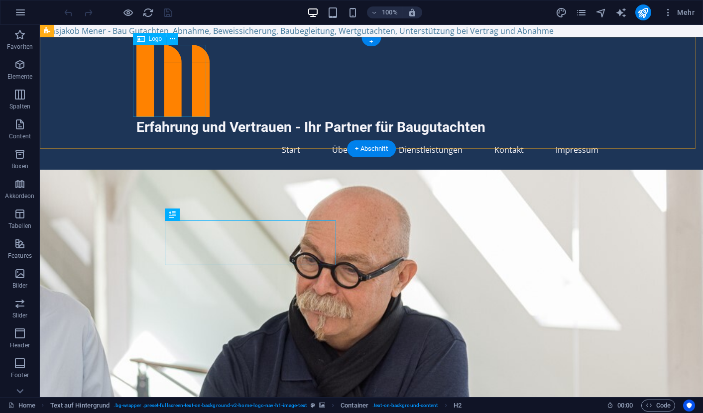
click at [178, 88] on div at bounding box center [371, 81] width 470 height 72
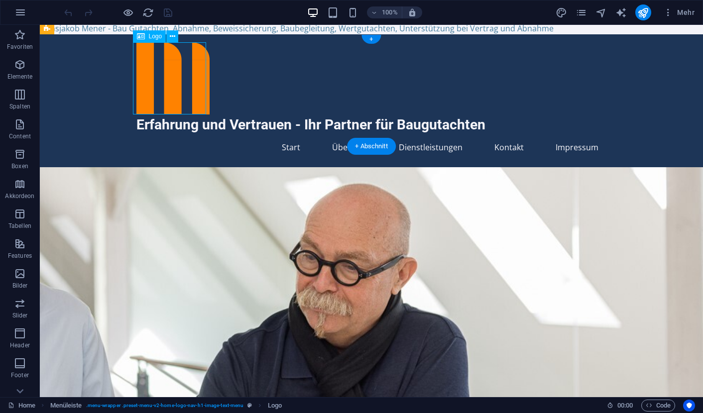
click at [173, 84] on div at bounding box center [371, 78] width 470 height 72
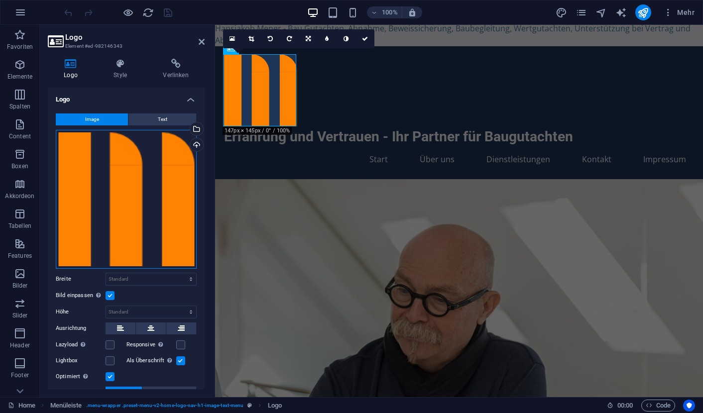
click at [121, 199] on div "Ziehe Dateien zum Hochladen hierher oder klicke hier, um aus Dateien oder koste…" at bounding box center [126, 199] width 141 height 139
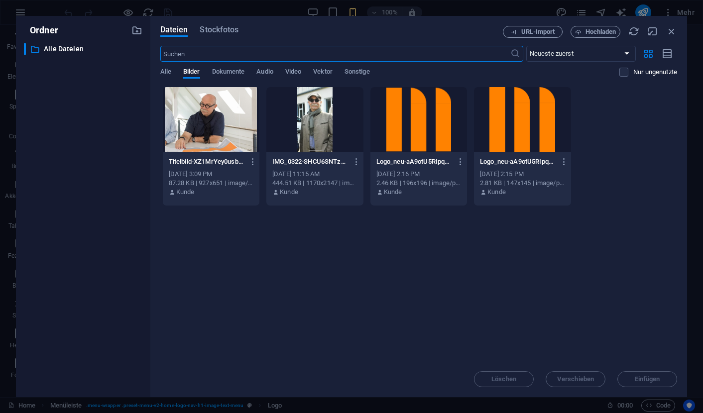
type input "100"
select select "px"
type input "100"
select select "px"
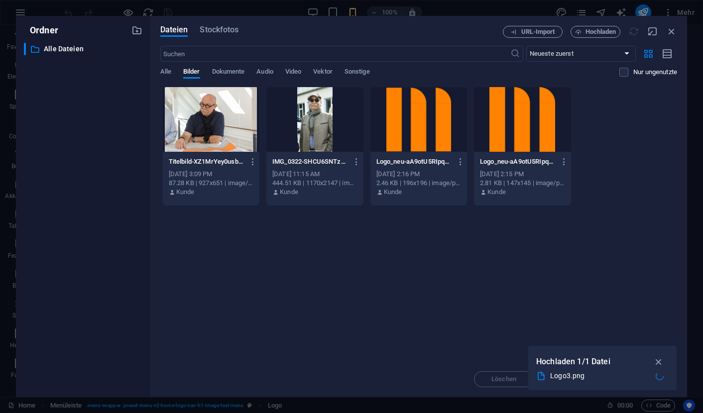
select select "DISABLED_OPTION_VALUE"
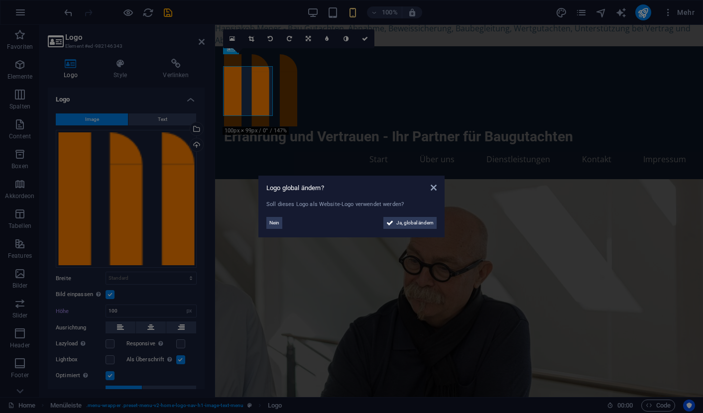
select select "DISABLED_OPTION_VALUE"
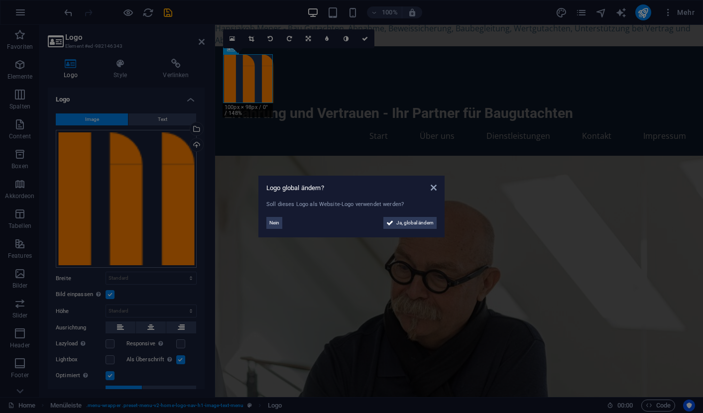
click at [110, 219] on aside "Logo global ändern? Soll dieses Logo als Website-Logo verwendet werden? Nein Ja…" at bounding box center [351, 206] width 703 height 413
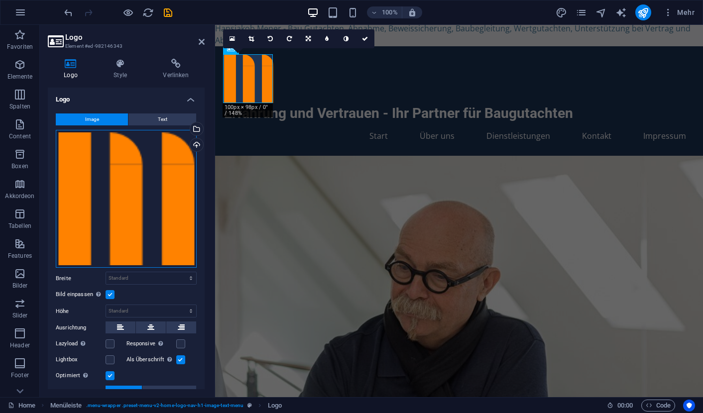
click at [127, 211] on div "Ziehe Dateien zum Hochladen hierher oder klicke hier, um aus Dateien oder koste…" at bounding box center [126, 199] width 141 height 138
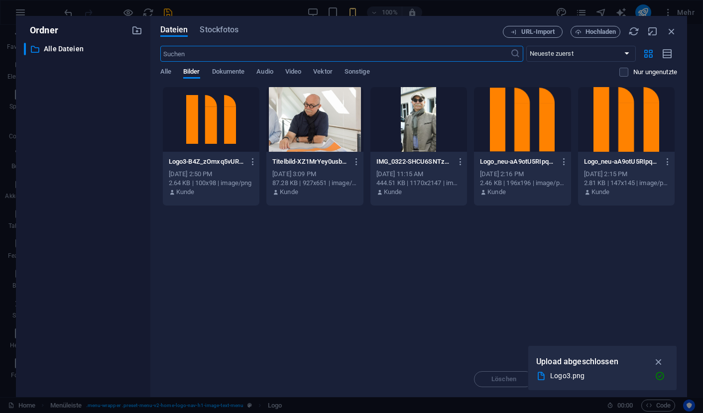
type input "100"
select select "px"
type input "100"
select select "px"
click at [212, 130] on div at bounding box center [211, 119] width 97 height 65
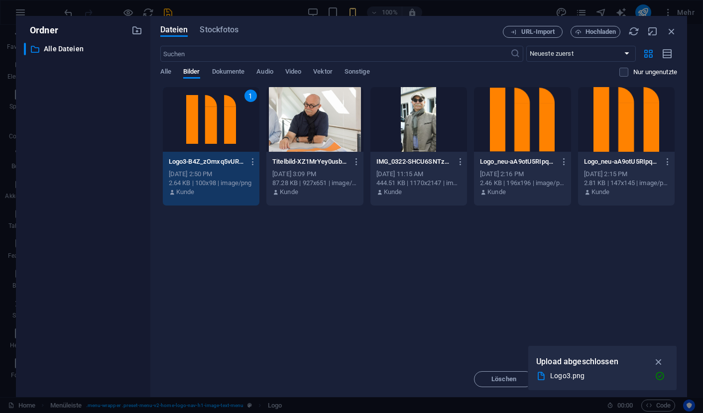
click at [441, 297] on div "Lege Dateien hier ab, um sie sofort hochzuladen 1 Logo3-B4Z_zOmxq5vURIcBplRtyw.…" at bounding box center [418, 224] width 517 height 275
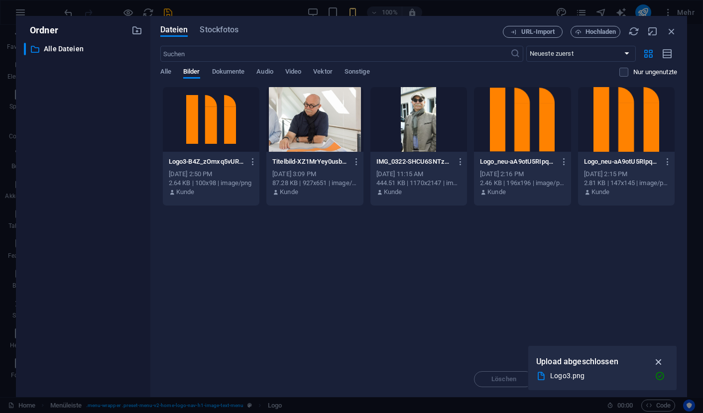
click at [659, 362] on icon "button" at bounding box center [658, 362] width 11 height 11
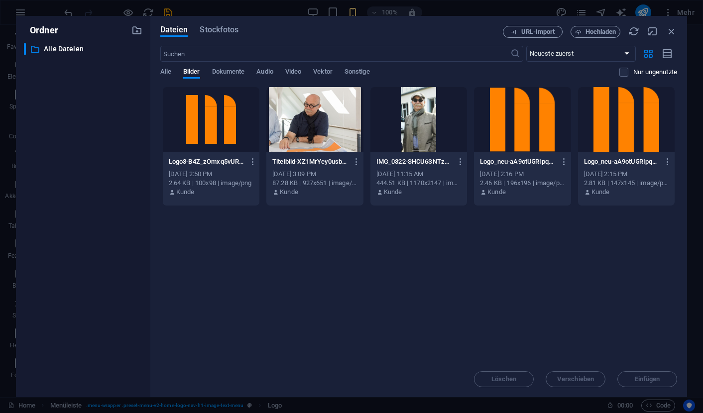
click at [223, 123] on div at bounding box center [211, 119] width 97 height 65
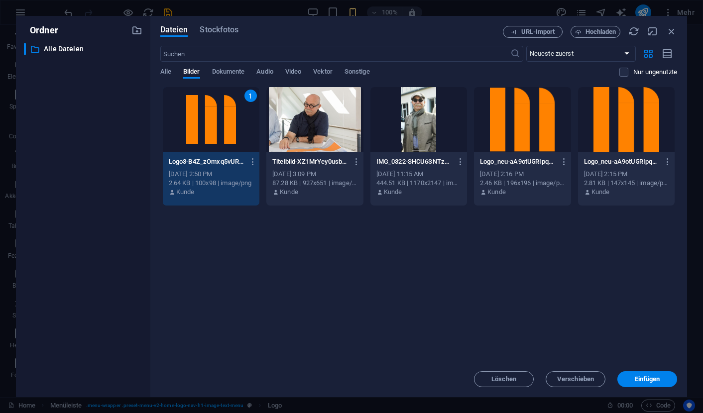
click at [223, 123] on div "1" at bounding box center [211, 119] width 97 height 65
select select "DISABLED_OPTION_VALUE"
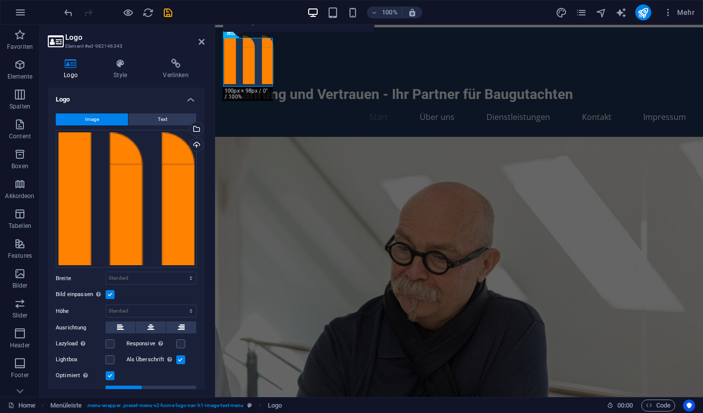
scroll to position [18, 0]
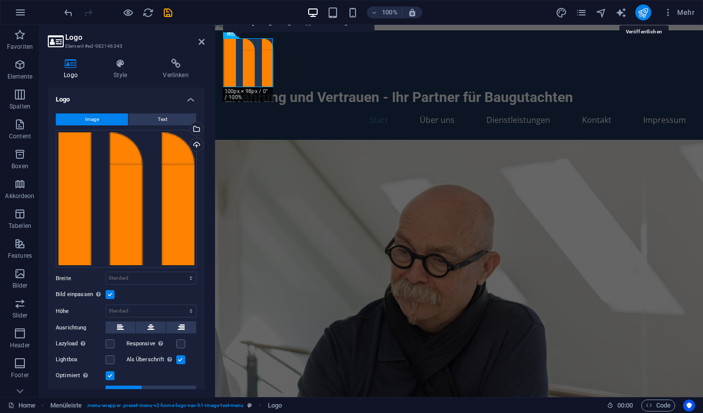
click at [642, 11] on icon "publish" at bounding box center [643, 12] width 11 height 11
checkbox input "false"
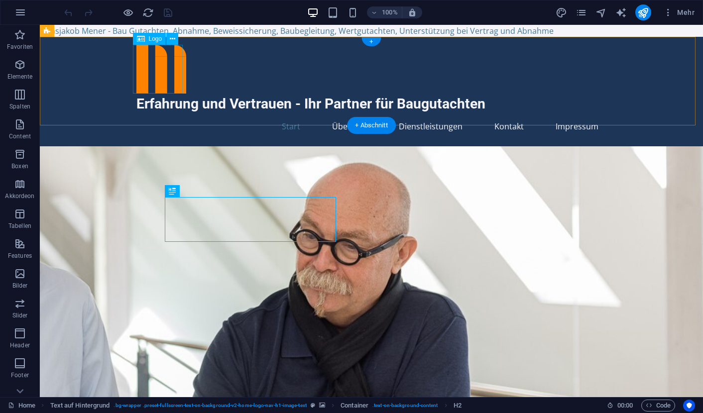
click at [180, 74] on div at bounding box center [371, 69] width 470 height 49
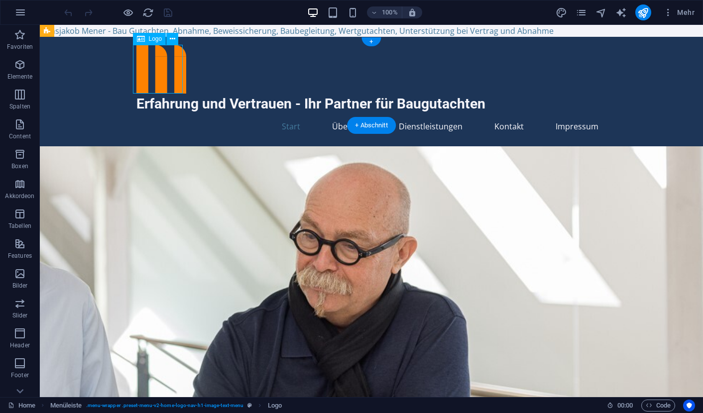
click at [180, 74] on div at bounding box center [371, 69] width 470 height 49
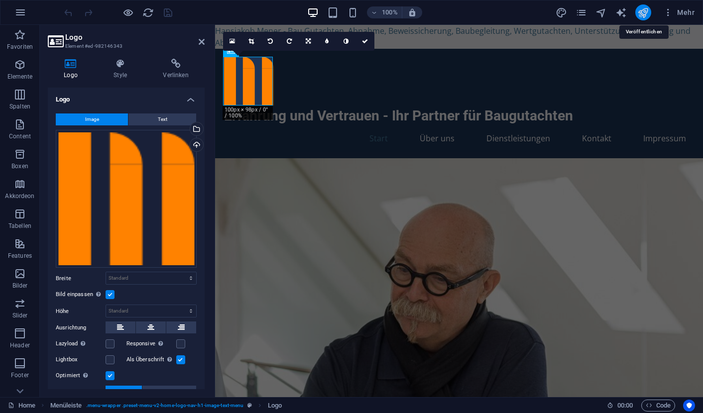
click at [645, 12] on icon "publish" at bounding box center [643, 12] width 11 height 11
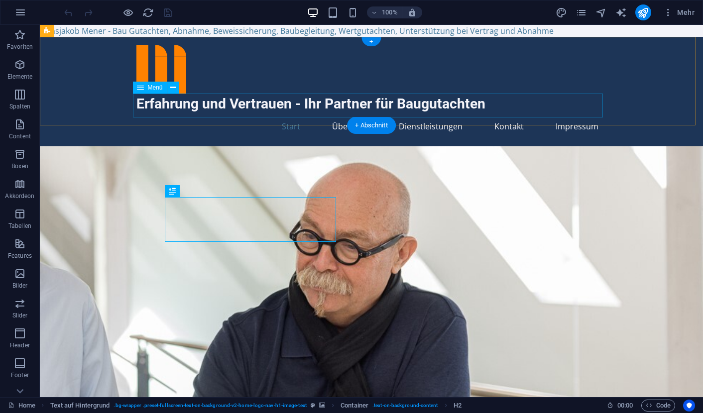
click at [178, 115] on nav "Start Über uns Dienstleistungen Kontakt Impressum" at bounding box center [371, 127] width 470 height 24
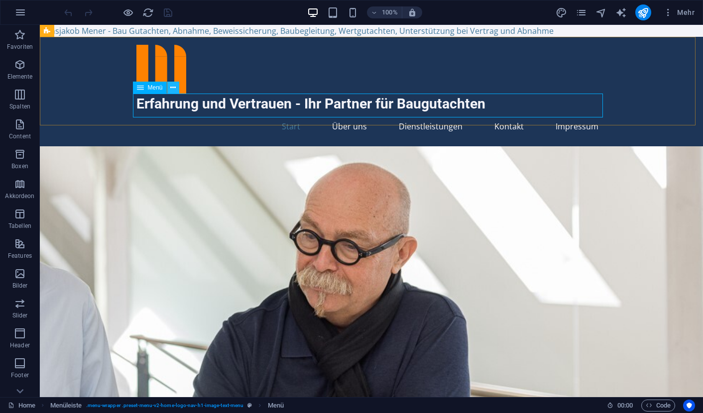
click at [173, 87] on icon at bounding box center [172, 88] width 5 height 10
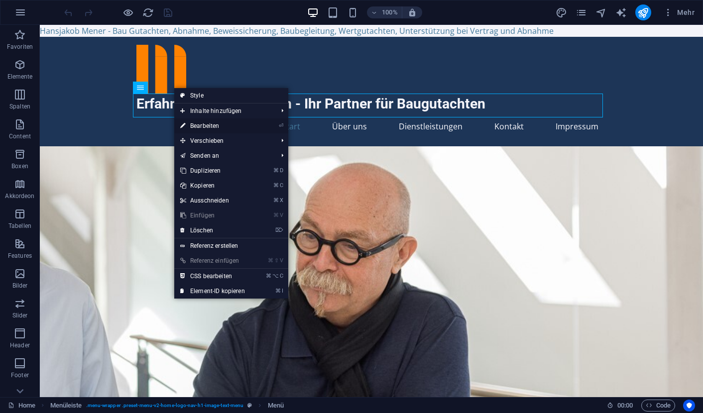
click at [206, 127] on link "⏎ Bearbeiten" at bounding box center [212, 126] width 77 height 15
select select
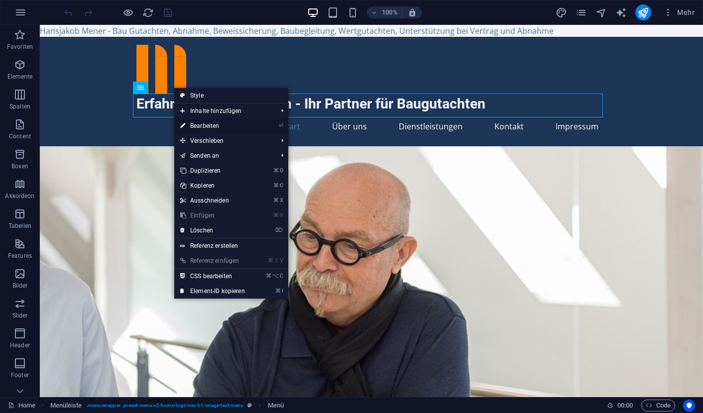
select select
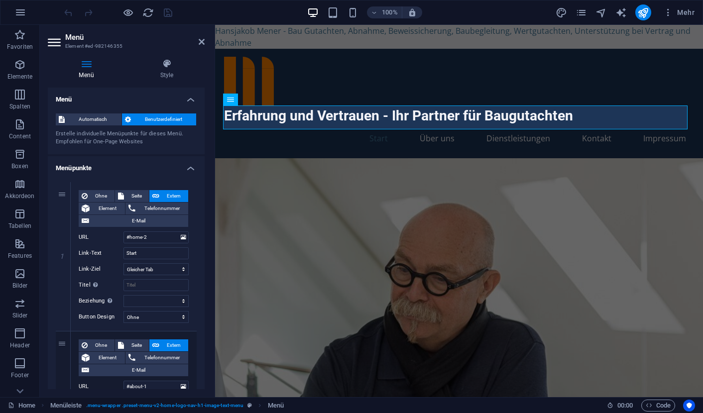
click at [160, 118] on span "Benutzerdefiniert" at bounding box center [164, 120] width 60 height 12
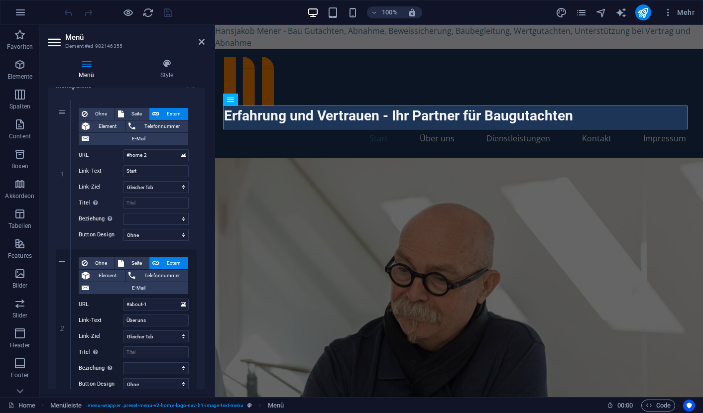
scroll to position [85, 0]
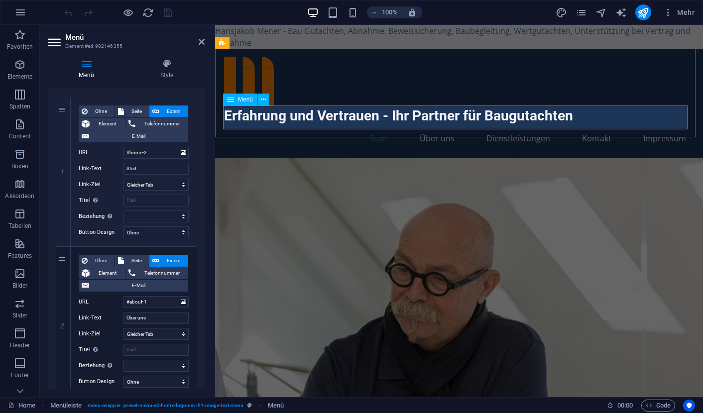
click at [231, 101] on icon at bounding box center [230, 100] width 7 height 12
click at [21, 92] on icon "button" at bounding box center [20, 95] width 12 height 12
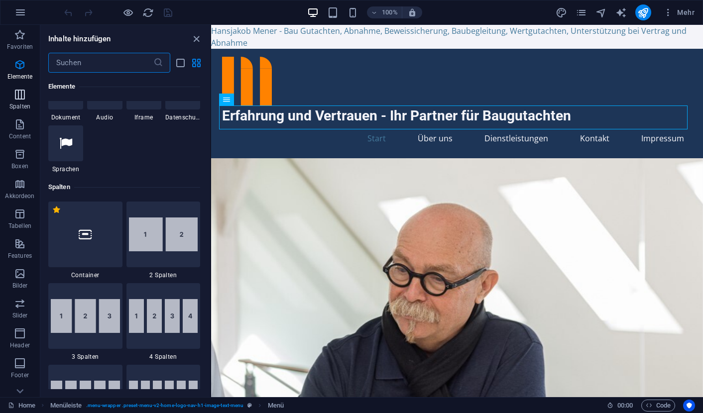
scroll to position [493, 0]
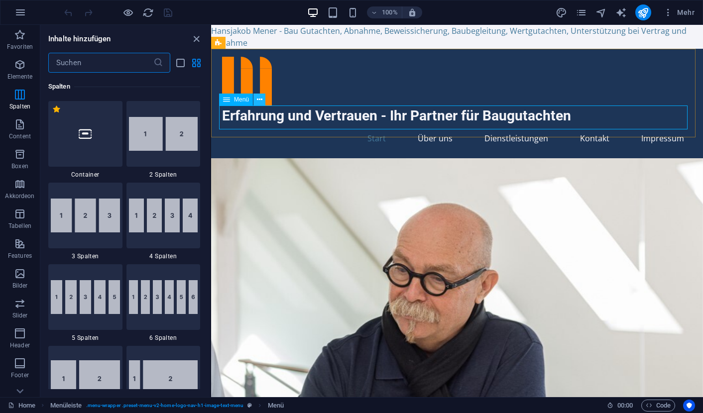
click at [259, 100] on icon at bounding box center [259, 100] width 5 height 10
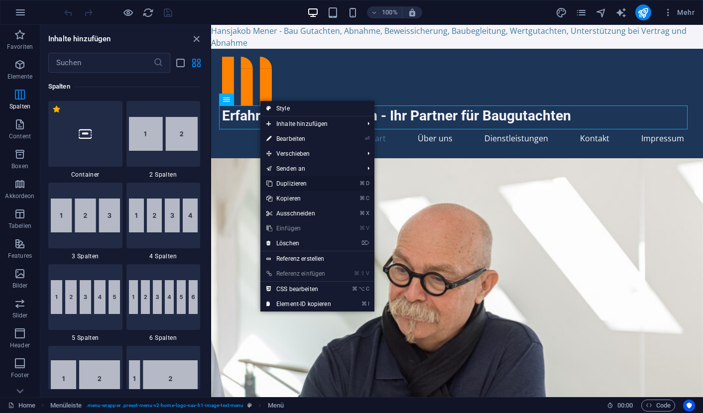
click at [301, 183] on link "⌘ D Duplizieren" at bounding box center [298, 183] width 77 height 15
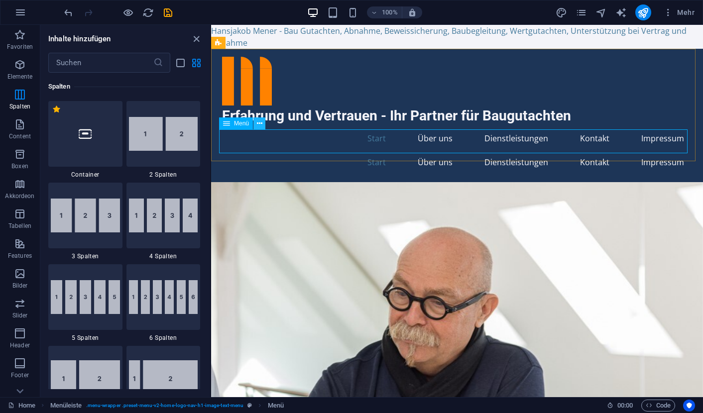
click at [259, 124] on icon at bounding box center [259, 124] width 5 height 10
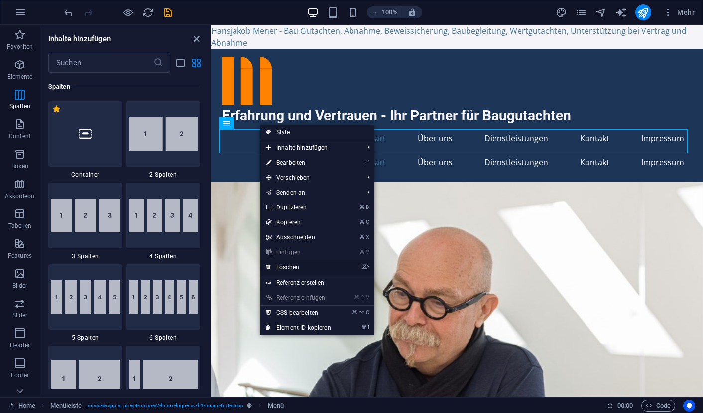
click at [287, 266] on link "⌦ Löschen" at bounding box center [298, 267] width 77 height 15
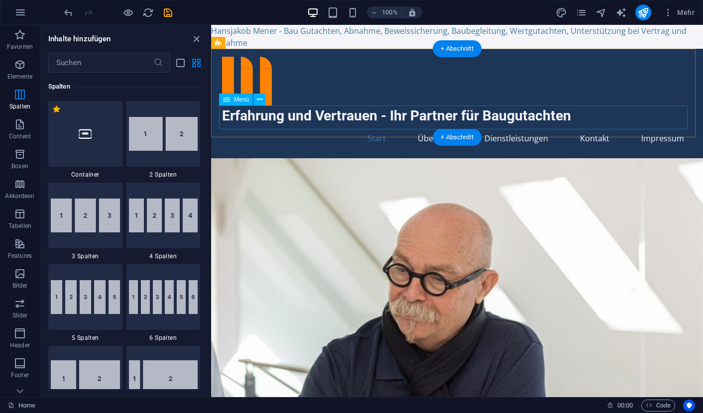
click at [353, 127] on nav "Start Über uns Dienstleistungen Kontakt Impressum" at bounding box center [457, 139] width 470 height 24
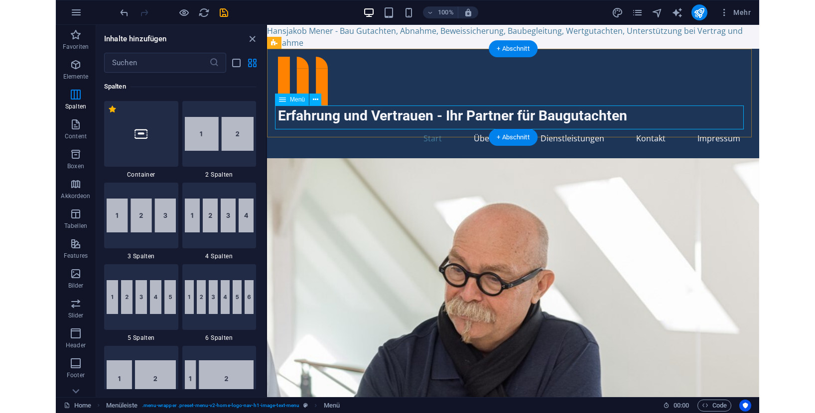
scroll to position [0, 0]
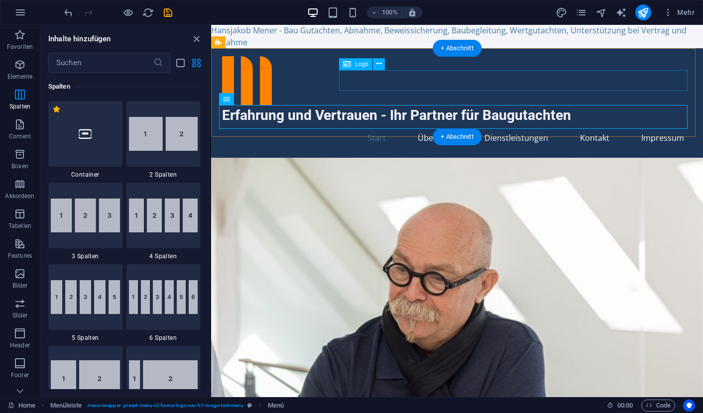
click at [380, 105] on div "Erfahrung und Vertrauen - Ihr Partner für Baugutachten" at bounding box center [457, 115] width 470 height 21
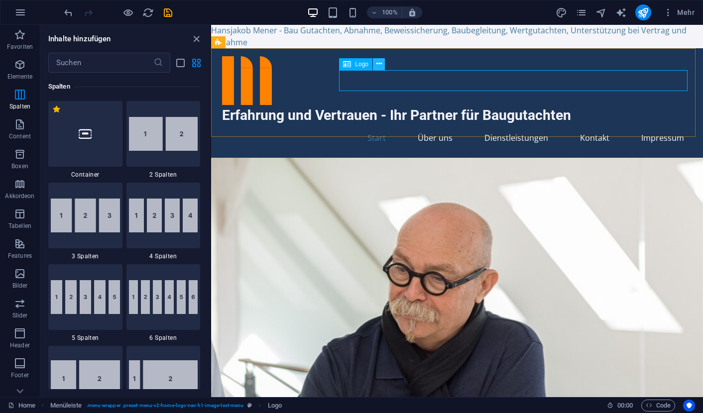
click at [379, 64] on icon at bounding box center [379, 64] width 5 height 10
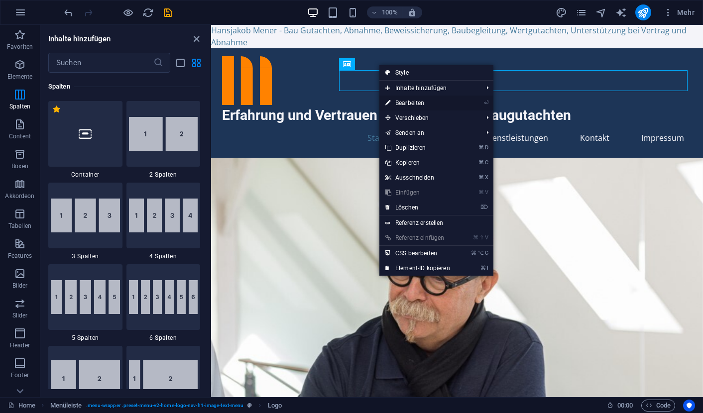
click at [410, 104] on link "⏎ Bearbeiten" at bounding box center [418, 103] width 77 height 15
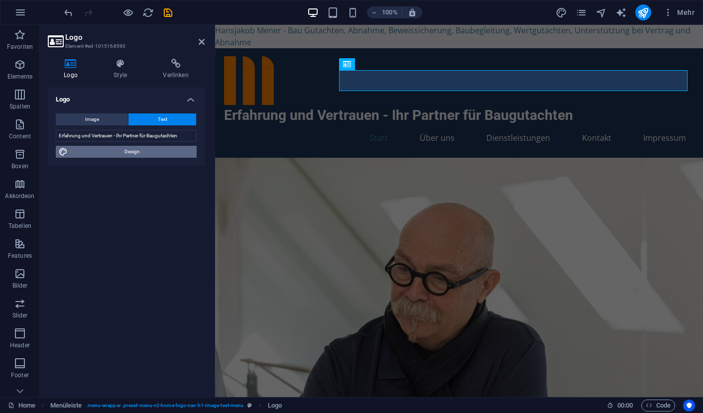
click at [158, 152] on span "Design" at bounding box center [132, 152] width 123 height 12
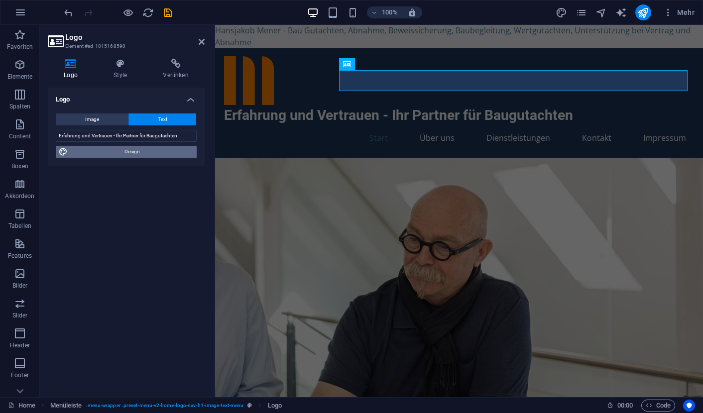
select select "px"
select select "200"
select select "px"
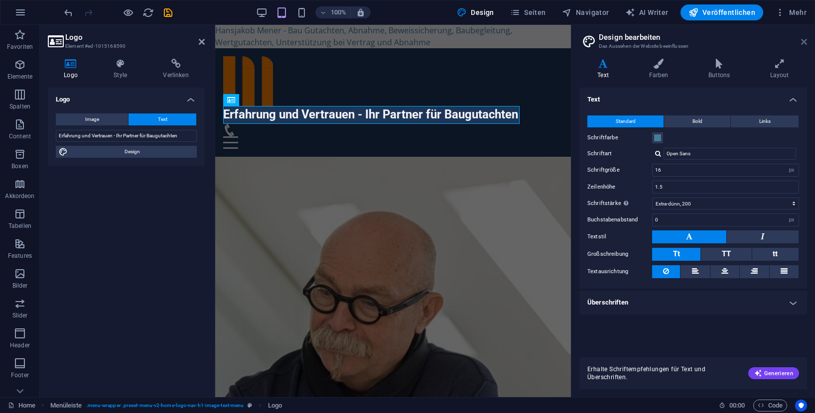
click at [703, 43] on icon at bounding box center [804, 42] width 6 height 8
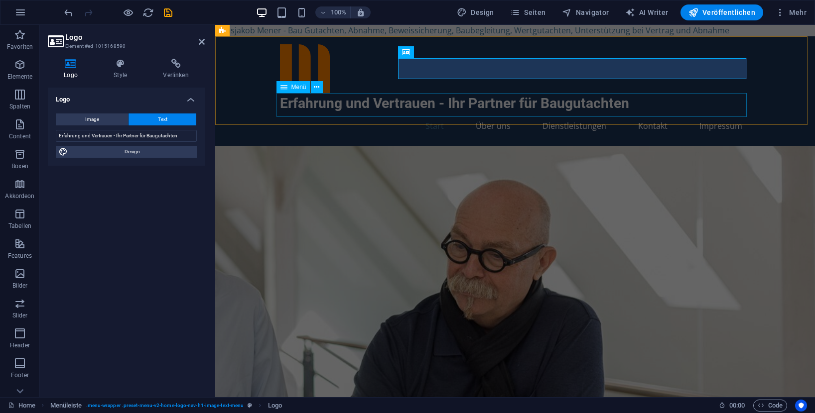
click at [381, 114] on nav "Start Über uns Dienstleistungen Kontakt Impressum" at bounding box center [515, 126] width 470 height 24
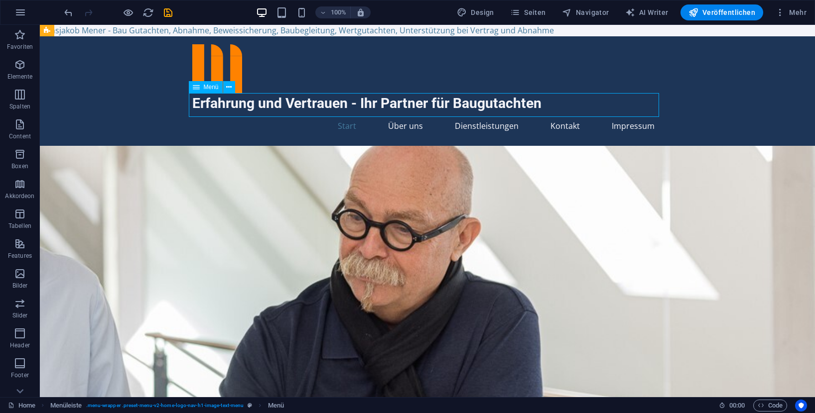
click at [319, 114] on nav "Start Über uns Dienstleistungen Kontakt Impressum" at bounding box center [427, 126] width 470 height 24
select select
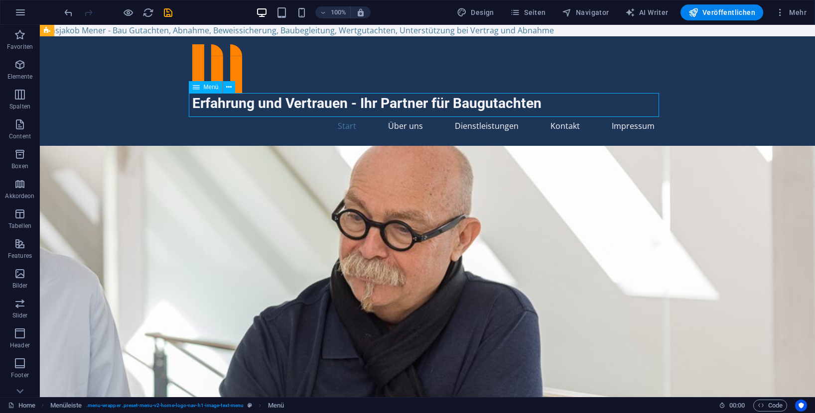
select select
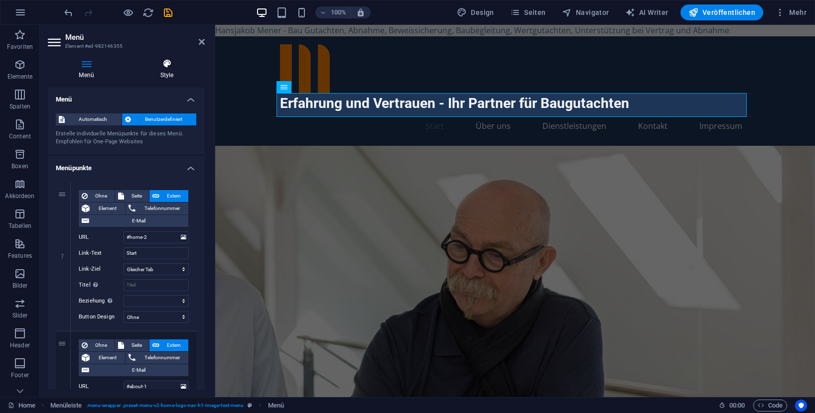
click at [164, 65] on icon at bounding box center [167, 64] width 76 height 10
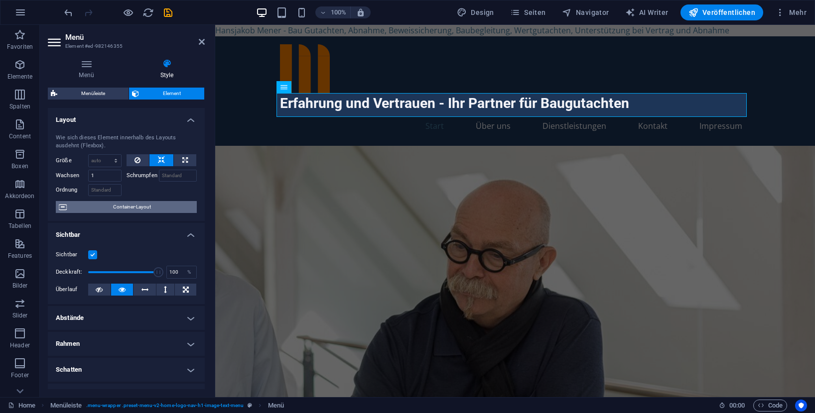
click at [128, 207] on span "Container-Layout" at bounding box center [132, 207] width 124 height 12
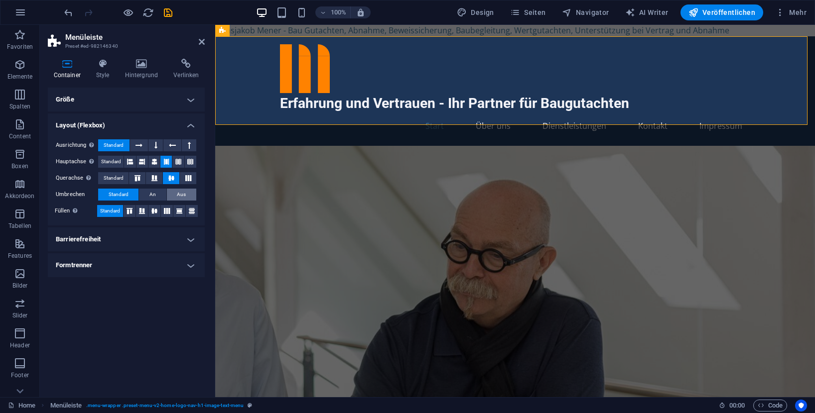
click at [185, 194] on span "Aus" at bounding box center [181, 195] width 9 height 12
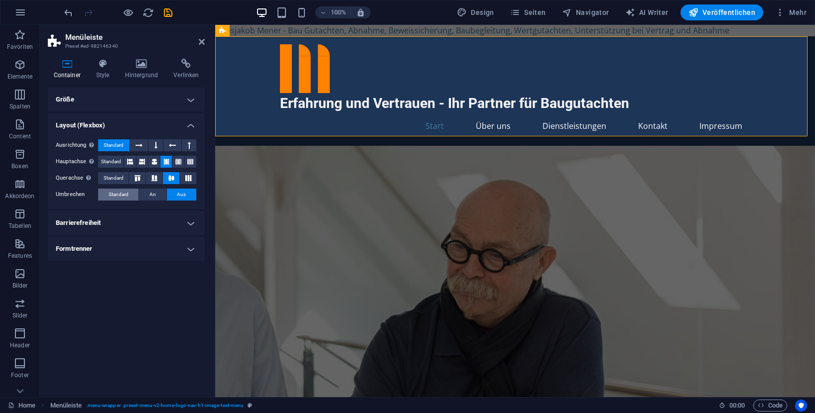
click at [121, 192] on span "Standard" at bounding box center [119, 195] width 20 height 12
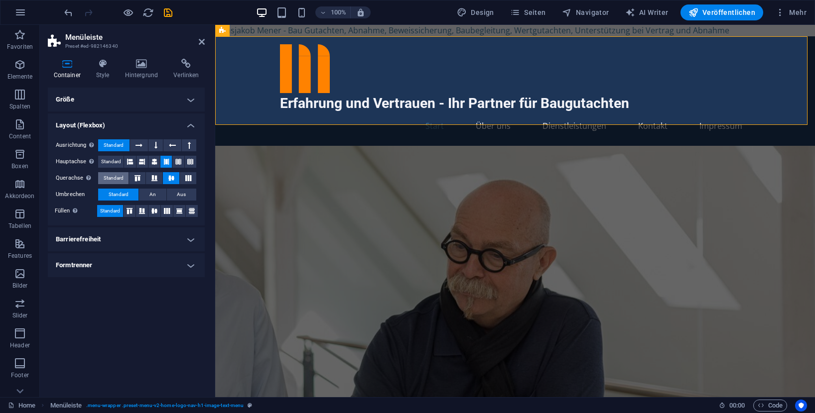
click at [116, 178] on span "Standard" at bounding box center [114, 178] width 20 height 12
click at [139, 178] on icon at bounding box center [137, 178] width 12 height 6
click at [155, 178] on icon at bounding box center [154, 178] width 12 height 6
click at [172, 177] on icon at bounding box center [171, 178] width 12 height 6
click at [154, 159] on icon at bounding box center [154, 162] width 6 height 12
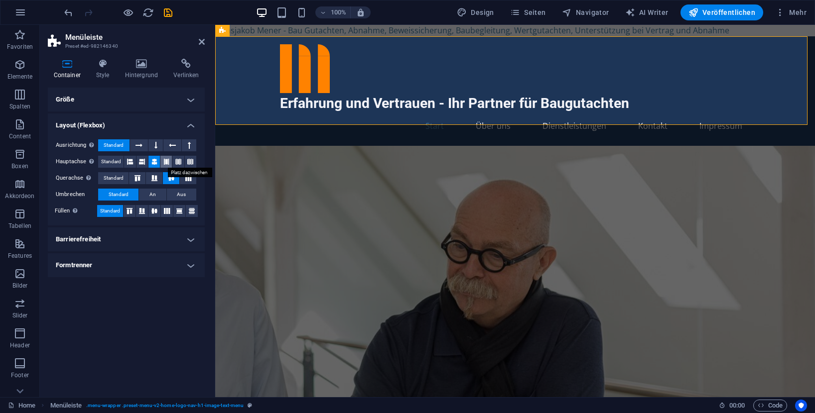
click at [167, 160] on icon at bounding box center [166, 162] width 6 height 12
click at [139, 145] on icon at bounding box center [138, 145] width 7 height 12
click at [156, 145] on icon at bounding box center [155, 145] width 3 height 12
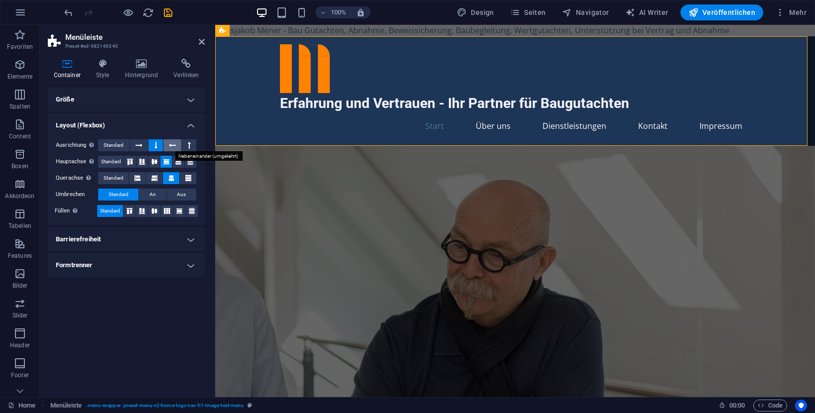
click at [173, 145] on icon at bounding box center [172, 145] width 7 height 12
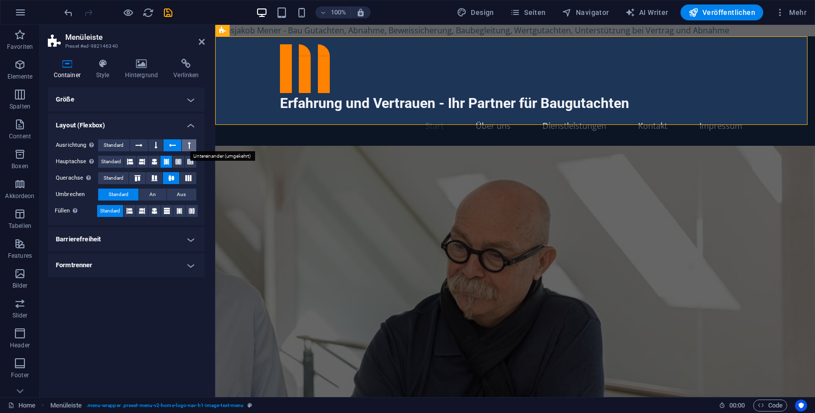
click at [190, 146] on icon at bounding box center [189, 145] width 3 height 12
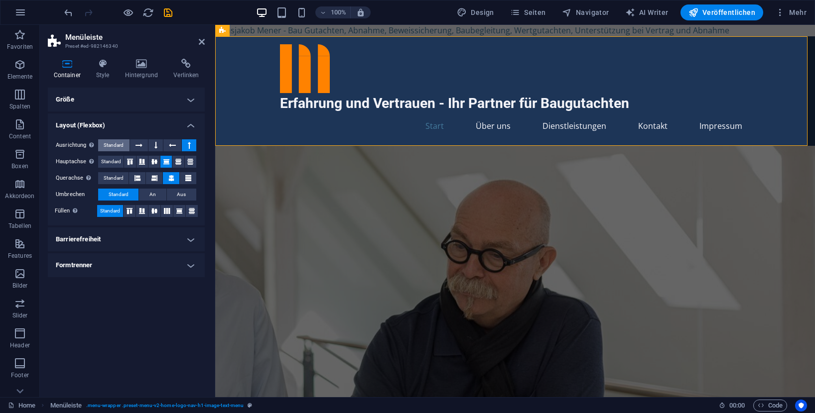
click at [120, 143] on span "Standard" at bounding box center [114, 145] width 20 height 12
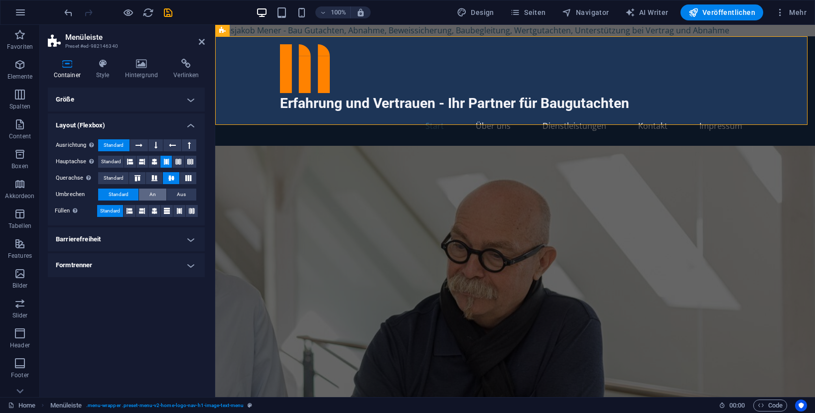
click at [152, 194] on span "An" at bounding box center [152, 195] width 6 height 12
click at [120, 192] on span "Standard" at bounding box center [119, 195] width 20 height 12
click at [192, 240] on h4 "Barrierefreiheit" at bounding box center [126, 240] width 157 height 24
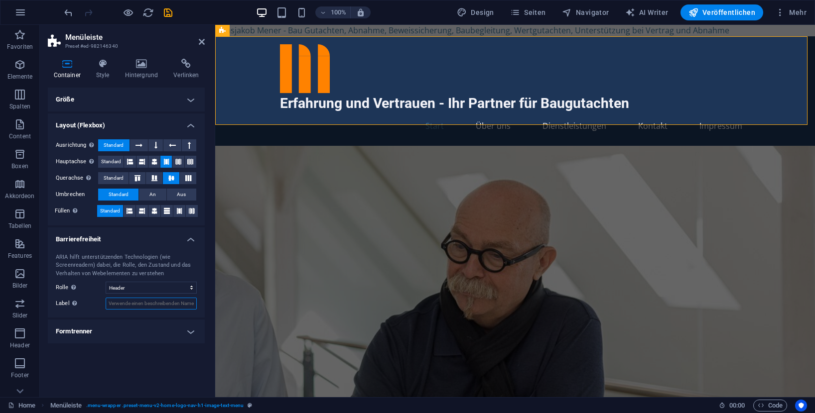
click at [125, 305] on input "Label Verwende das ARIA-Label , um Elementen, die für sich genommen nicht selbs…" at bounding box center [151, 304] width 91 height 12
click at [192, 331] on h4 "Formtrenner" at bounding box center [126, 332] width 157 height 24
click at [101, 63] on icon at bounding box center [102, 64] width 25 height 10
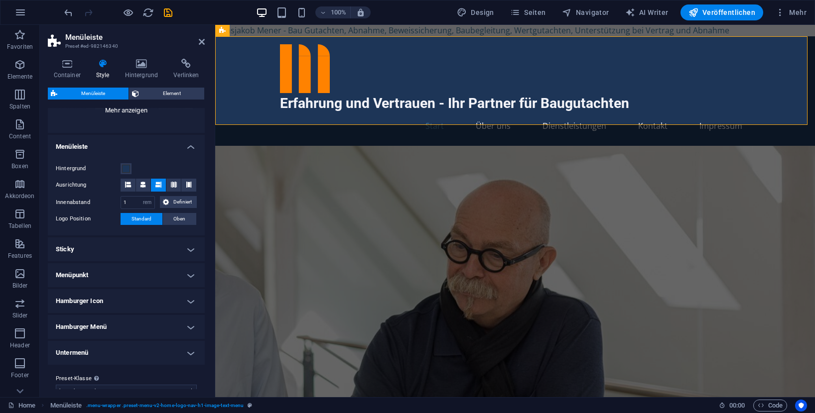
scroll to position [142, 0]
click at [703, 11] on span "Veröffentlichen" at bounding box center [721, 12] width 67 height 10
checkbox input "false"
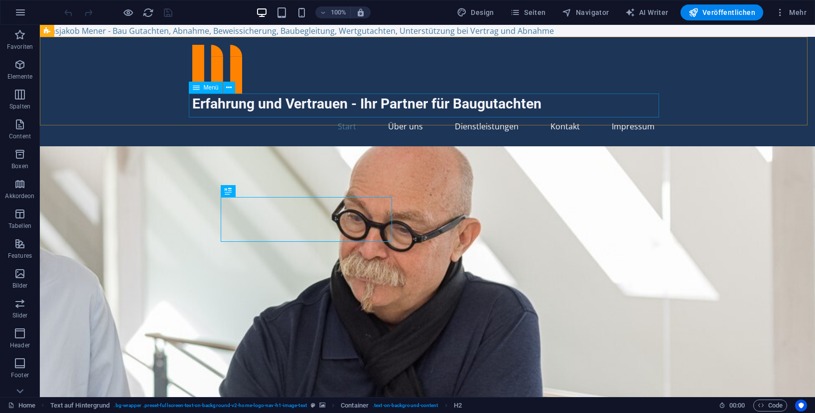
click at [212, 90] on span "Menü" at bounding box center [211, 88] width 15 height 6
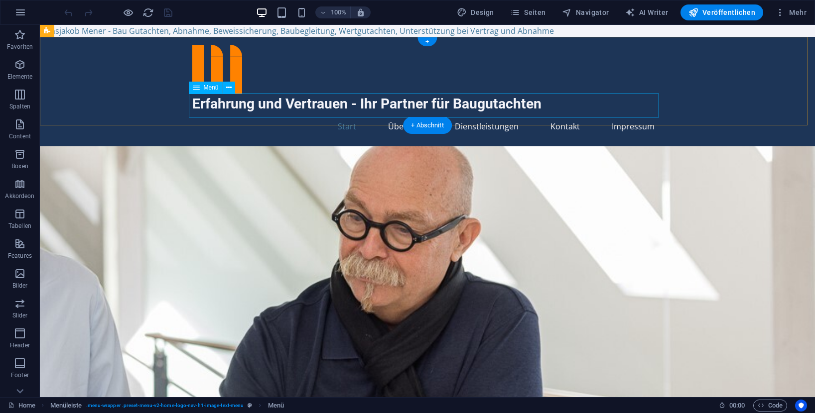
click at [218, 115] on nav "Start Über uns Dienstleistungen Kontakt Impressum" at bounding box center [427, 127] width 470 height 24
select select
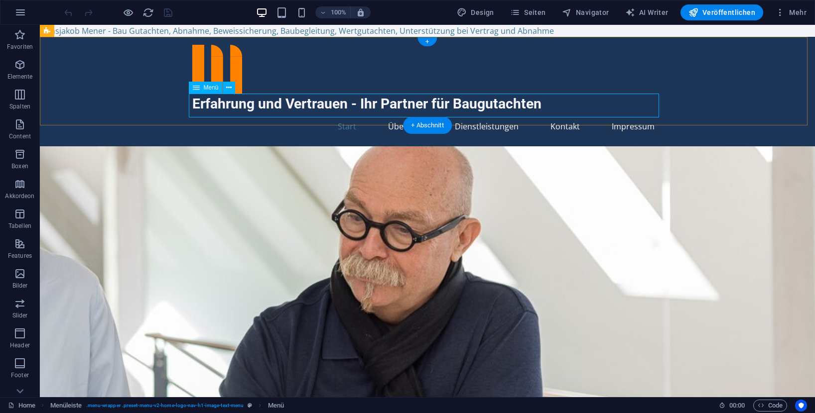
select select
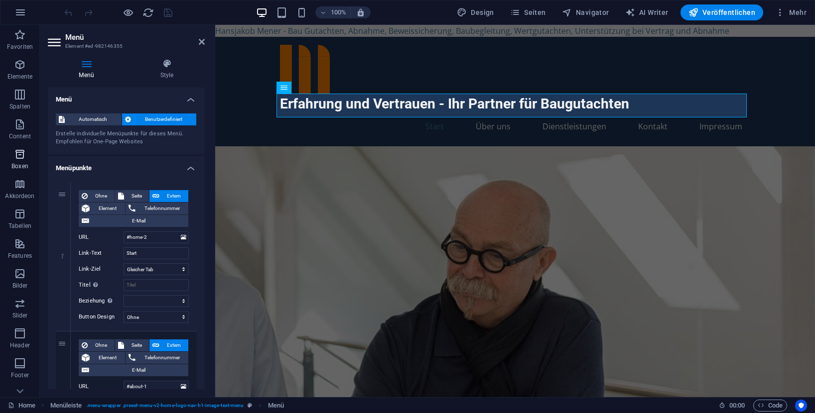
click at [20, 152] on icon "button" at bounding box center [20, 154] width 12 height 12
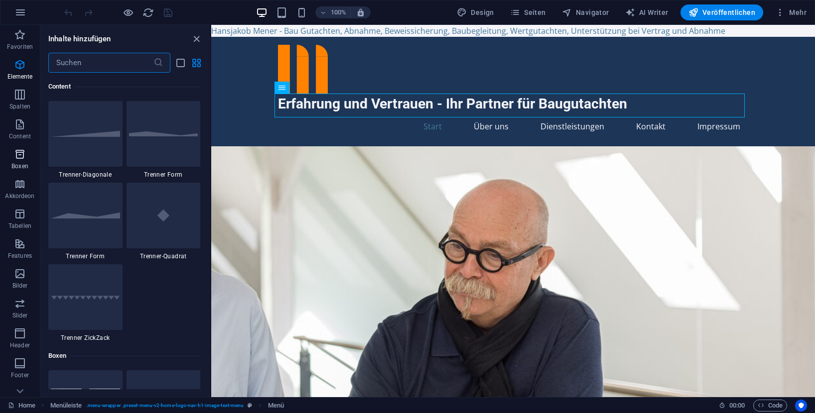
scroll to position [2747, 0]
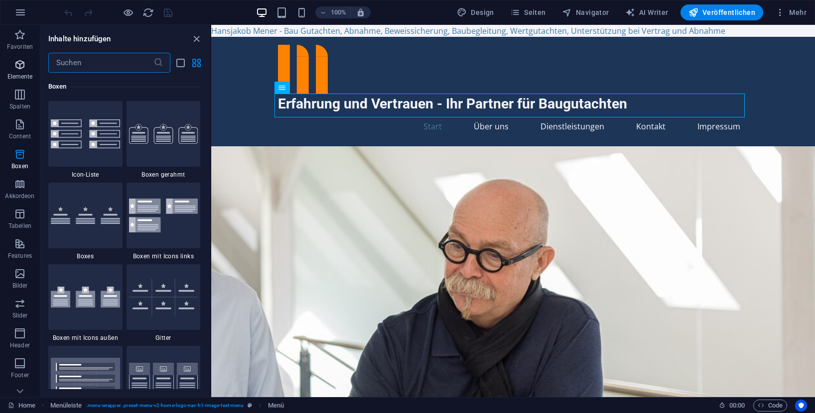
click at [24, 62] on icon "button" at bounding box center [20, 65] width 12 height 12
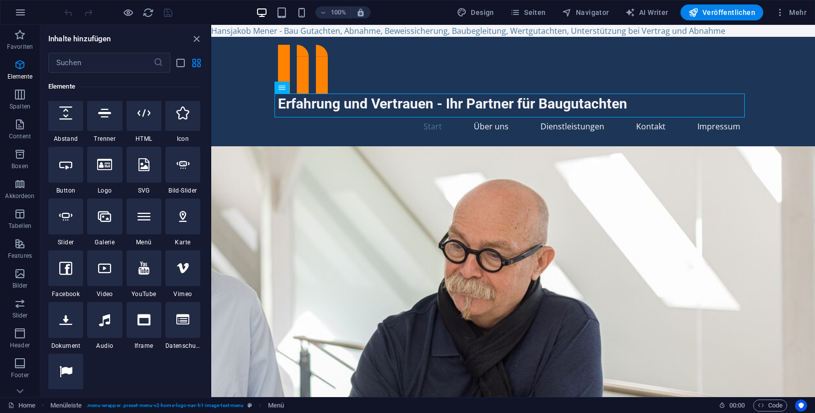
scroll to position [168, 0]
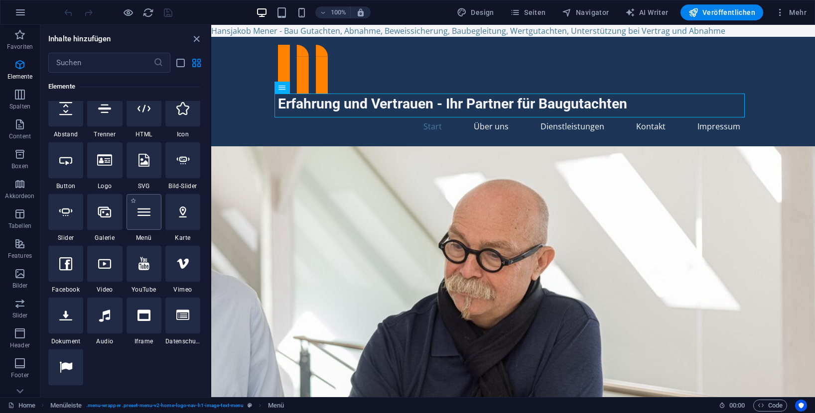
click at [144, 215] on icon at bounding box center [143, 212] width 13 height 13
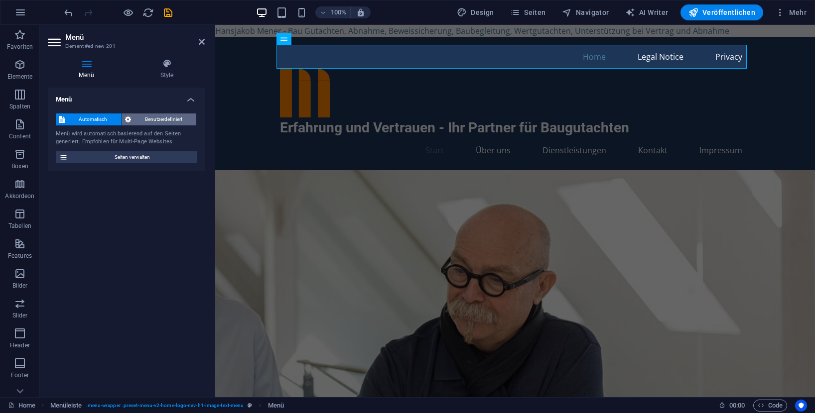
click at [165, 116] on span "Benutzerdefiniert" at bounding box center [164, 120] width 60 height 12
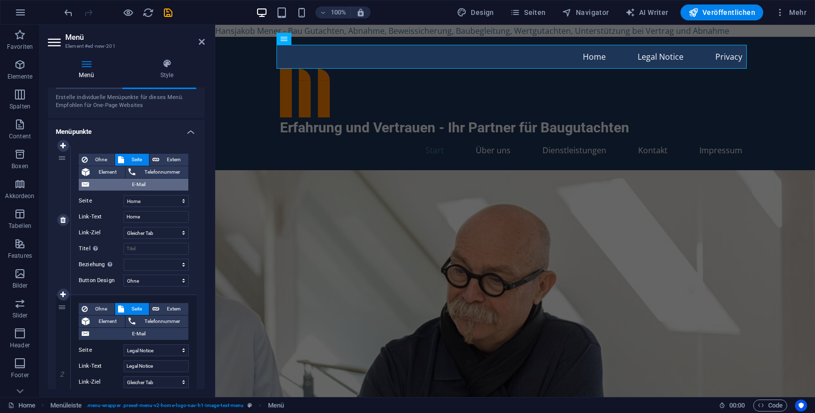
scroll to position [0, 0]
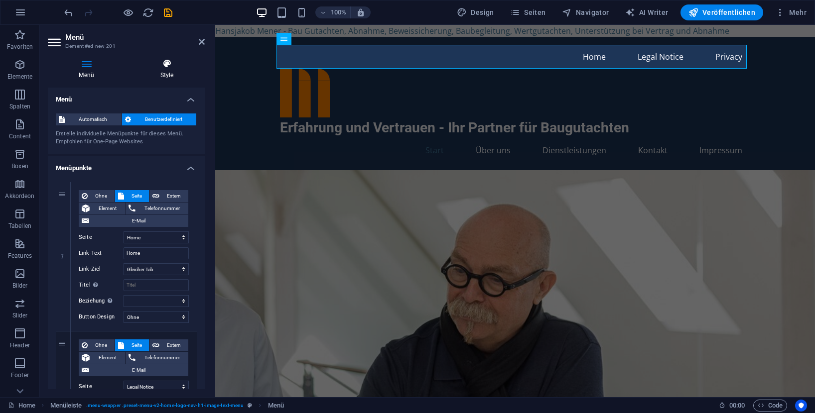
click at [165, 61] on icon at bounding box center [167, 64] width 76 height 10
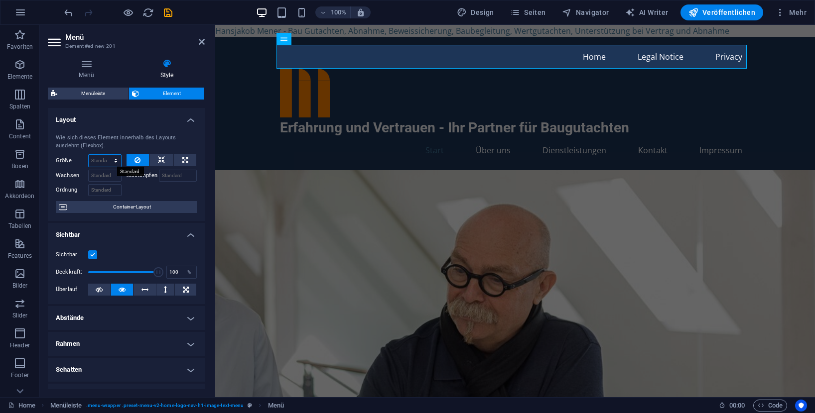
click at [89, 155] on select "Standard auto px % 1/1 1/2 1/3 1/4 1/5 1/6 1/7 1/8 1/9 1/10" at bounding box center [105, 161] width 32 height 12
select select "1/3"
click option "1/3" at bounding box center [0, 0] width 0 height 0
type input "33.33"
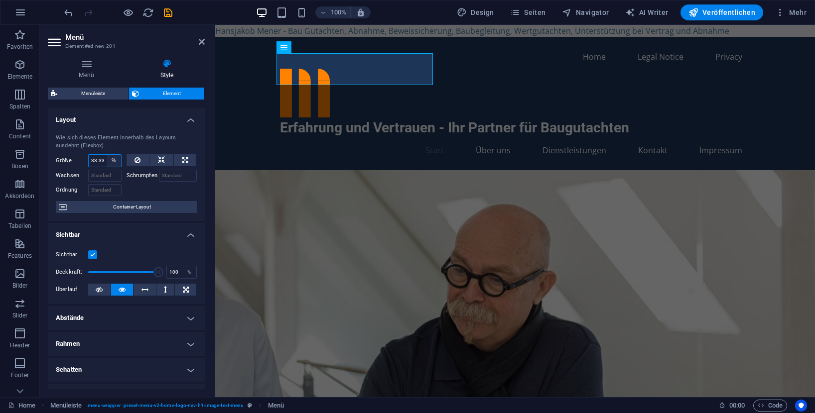
select select "1/2"
click option "1/2" at bounding box center [0, 0] width 0 height 0
type input "50"
select select "%"
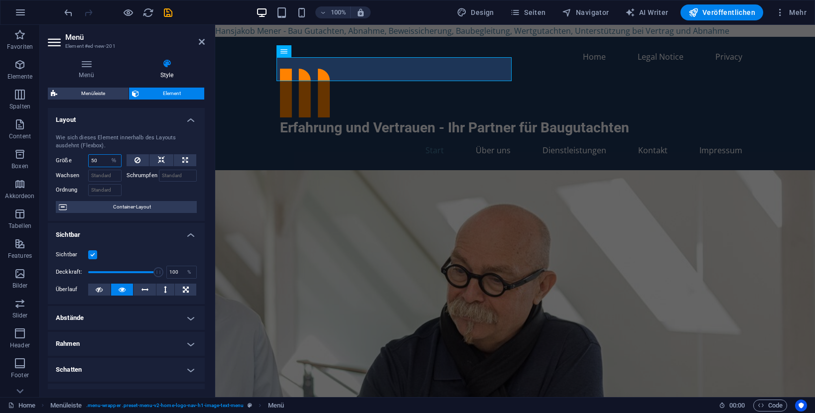
drag, startPoint x: 100, startPoint y: 162, endPoint x: 93, endPoint y: 162, distance: 7.0
click at [93, 162] on input "50" at bounding box center [105, 161] width 32 height 12
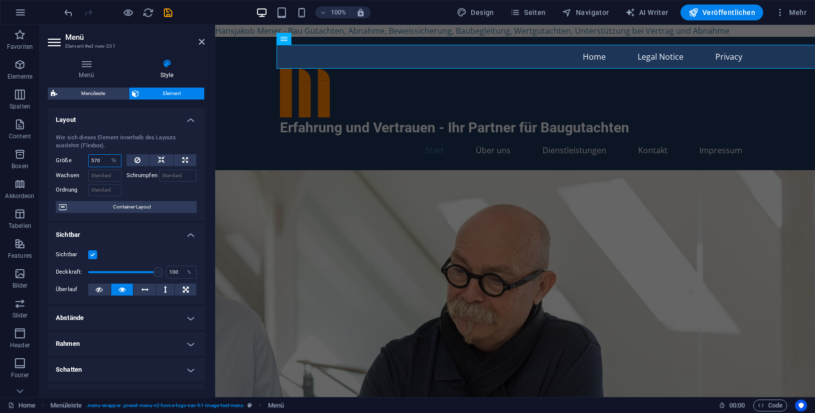
drag, startPoint x: 103, startPoint y: 161, endPoint x: 90, endPoint y: 161, distance: 12.5
click at [90, 161] on input "570" at bounding box center [105, 161] width 32 height 12
type input "70"
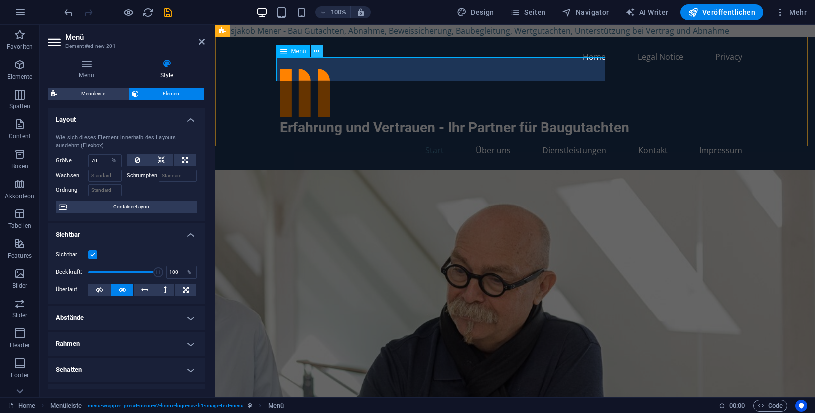
click at [318, 51] on icon at bounding box center [316, 51] width 5 height 10
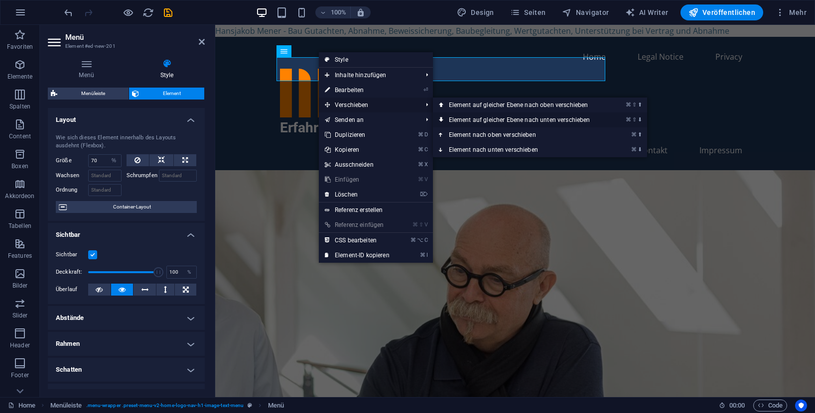
drag, startPoint x: 467, startPoint y: 119, endPoint x: 252, endPoint y: 94, distance: 216.6
click at [467, 119] on link "⌘ ⇧ ⬇ Element auf gleicher Ebene nach unten verschieben" at bounding box center [521, 120] width 177 height 15
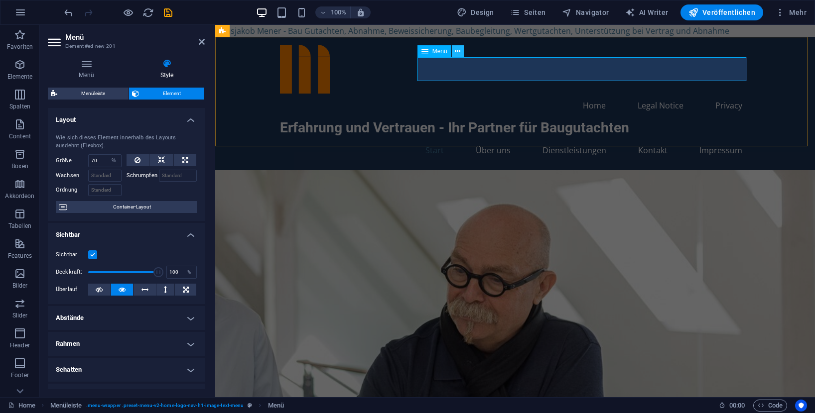
click at [459, 49] on icon at bounding box center [457, 51] width 5 height 10
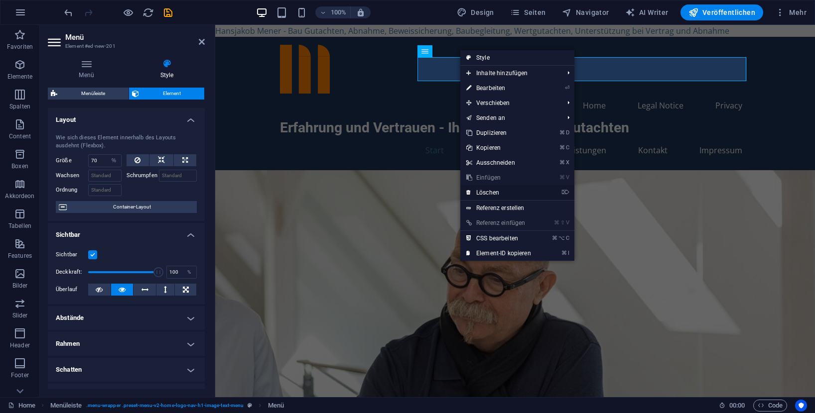
click at [482, 193] on link "⌦ Löschen" at bounding box center [498, 192] width 77 height 15
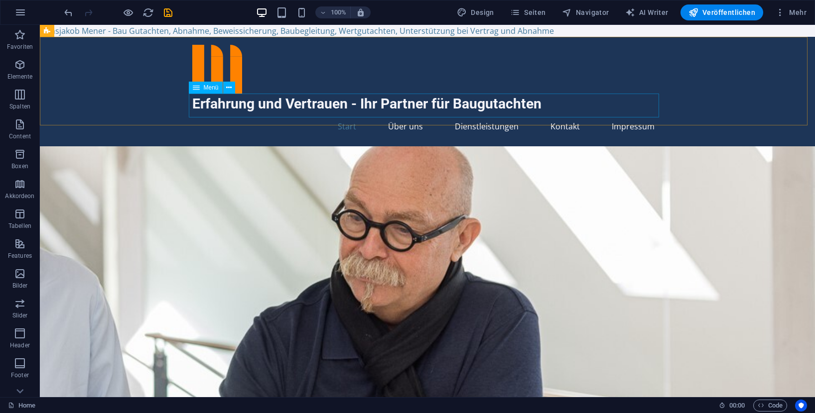
click at [202, 89] on div "Menü" at bounding box center [206, 88] width 34 height 12
select select
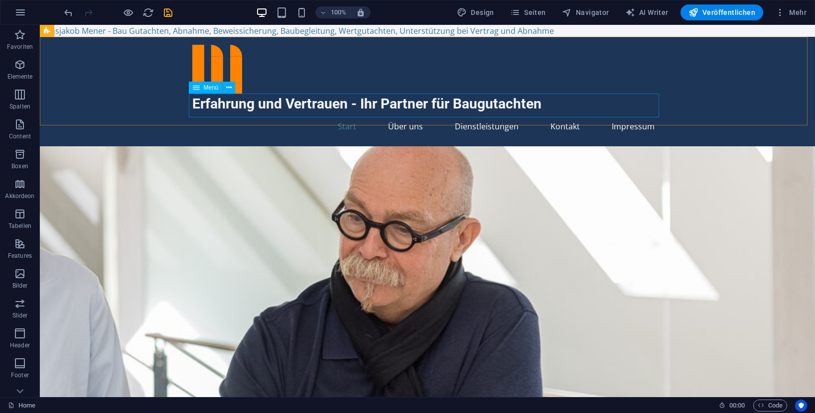
select select
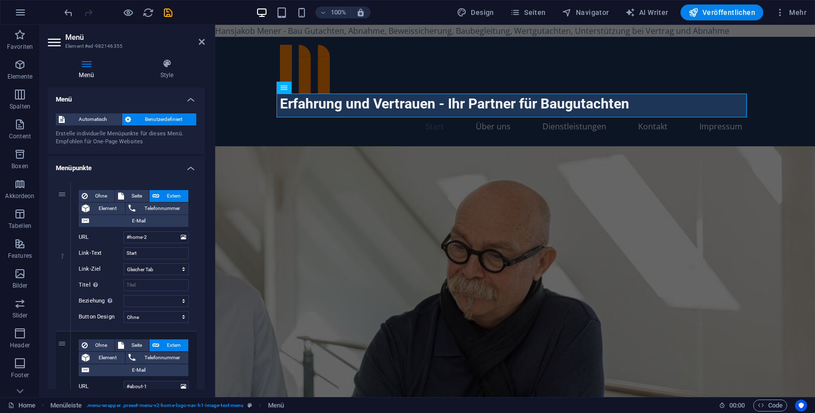
click at [151, 118] on span "Benutzerdefiniert" at bounding box center [164, 120] width 60 height 12
click at [172, 66] on icon at bounding box center [167, 64] width 76 height 10
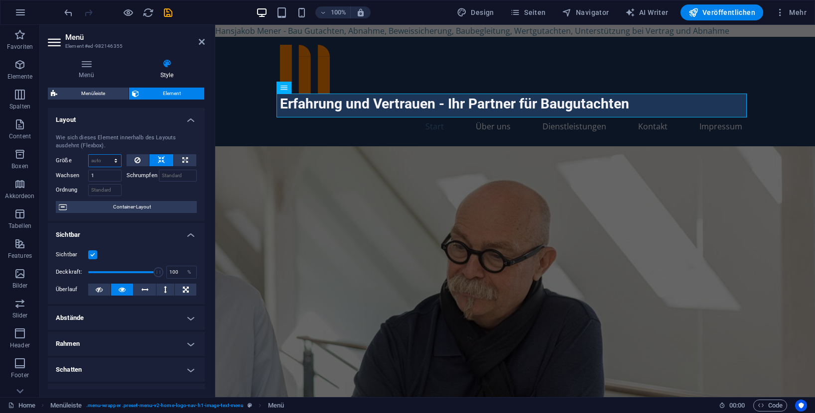
click at [89, 155] on select "Standard auto px % 1/1 1/2 1/3 1/4 1/5 1/6 1/7 1/8 1/9 1/10" at bounding box center [105, 161] width 32 height 12
select select "1/2"
click option "1/2" at bounding box center [0, 0] width 0 height 0
type input "50"
select select "%"
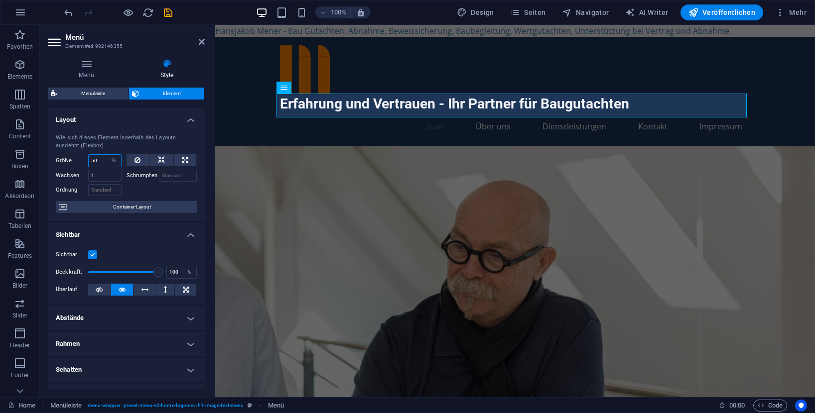
drag, startPoint x: 101, startPoint y: 160, endPoint x: 93, endPoint y: 160, distance: 8.0
click at [93, 160] on input "50" at bounding box center [105, 161] width 32 height 12
click at [175, 179] on input "Schrumpfen" at bounding box center [178, 176] width 38 height 12
click at [182, 158] on icon at bounding box center [184, 160] width 5 height 12
type input "100"
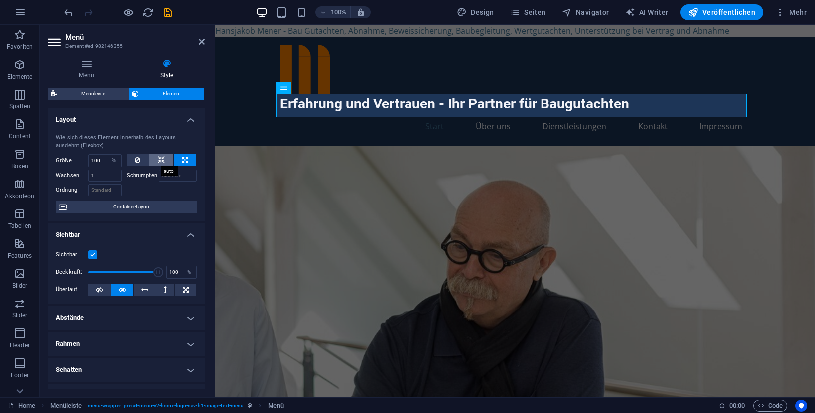
click at [158, 158] on icon at bounding box center [161, 160] width 7 height 12
click at [89, 155] on select "Standard auto px % 1/1 1/2 1/3 1/4 1/5 1/6 1/7 1/8 1/9 1/10" at bounding box center [105, 161] width 32 height 12
select select "1/2"
click option "1/2" at bounding box center [0, 0] width 0 height 0
type input "50"
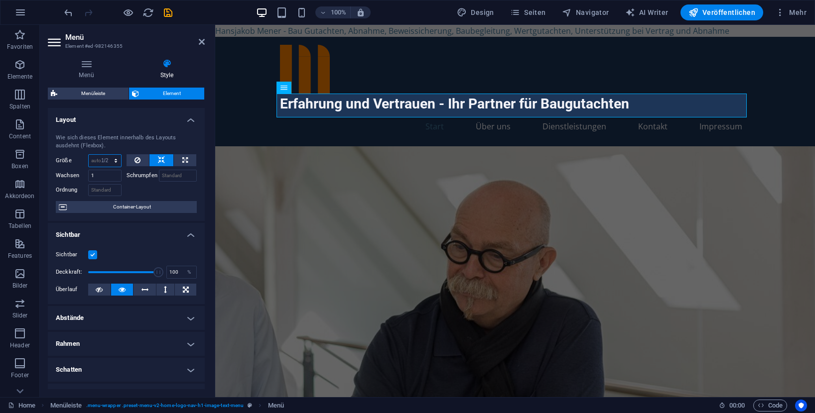
select select "%"
click at [158, 160] on icon at bounding box center [161, 160] width 7 height 12
click at [89, 155] on select "Standard auto px % 1/1 1/2 1/3 1/4 1/5 1/6 1/7 1/8 1/9 1/10" at bounding box center [105, 161] width 32 height 12
select select "1/2"
click option "1/2" at bounding box center [0, 0] width 0 height 0
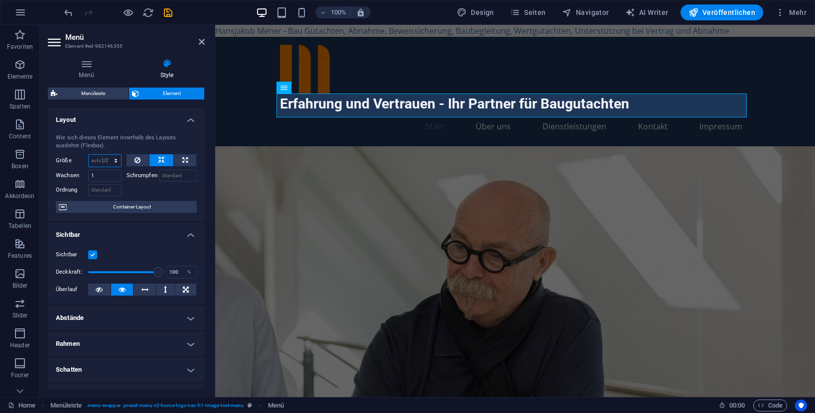
type input "50"
select select "%"
type input "70"
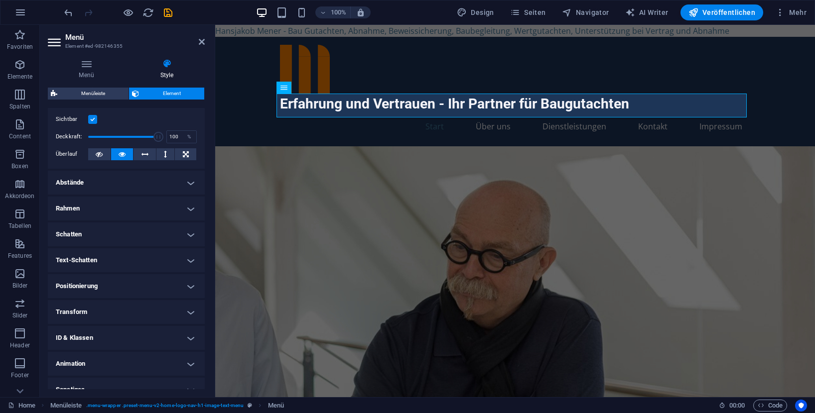
scroll to position [139, 0]
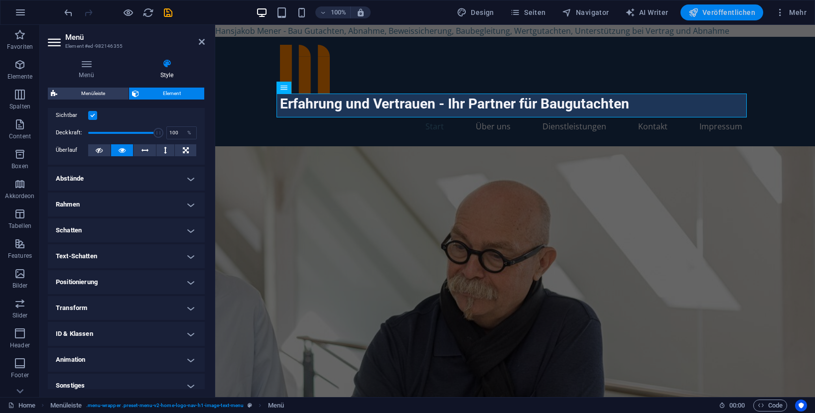
click at [721, 13] on span "Veröffentlichen" at bounding box center [721, 12] width 67 height 10
checkbox input "false"
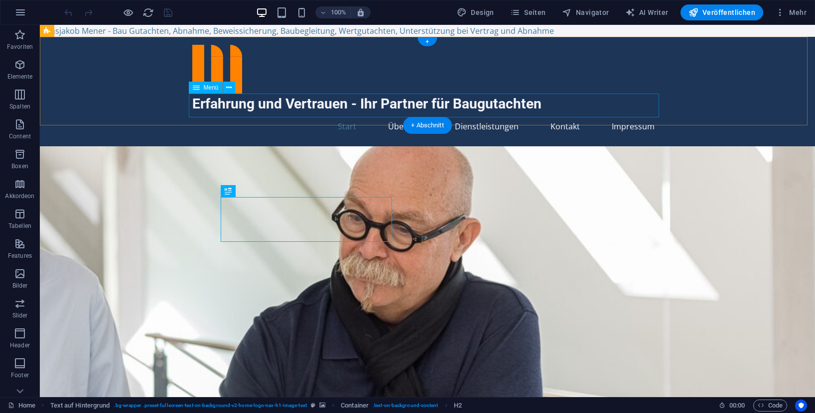
click at [237, 115] on nav "Start Über uns Dienstleistungen Kontakt Impressum" at bounding box center [427, 127] width 470 height 24
select select
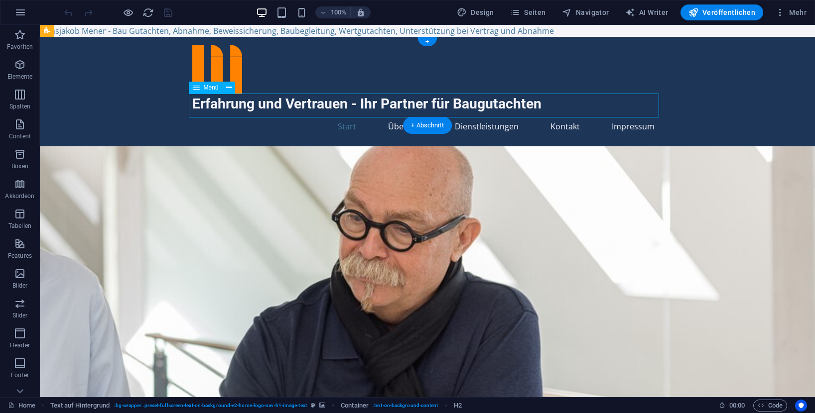
select select
select select "%"
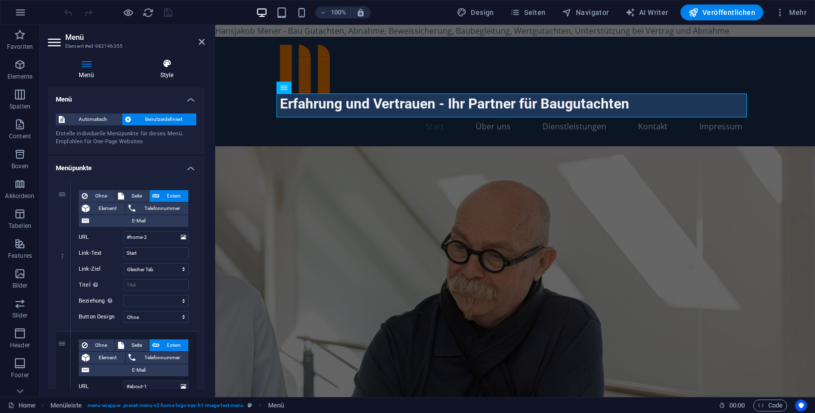
click at [164, 69] on icon at bounding box center [167, 64] width 76 height 10
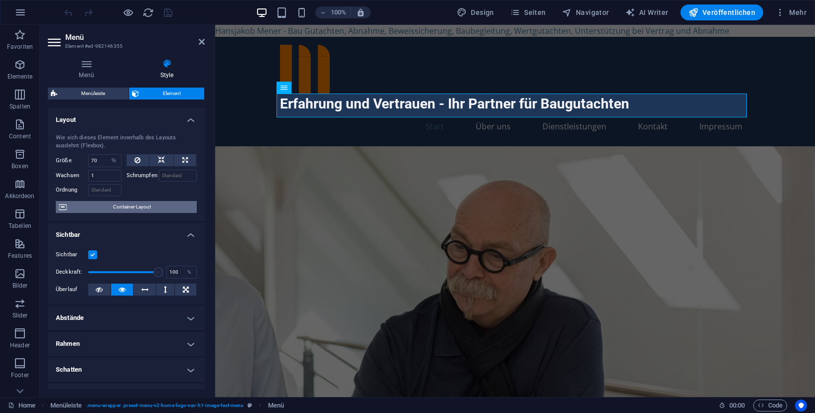
click at [126, 207] on span "Container-Layout" at bounding box center [132, 207] width 124 height 12
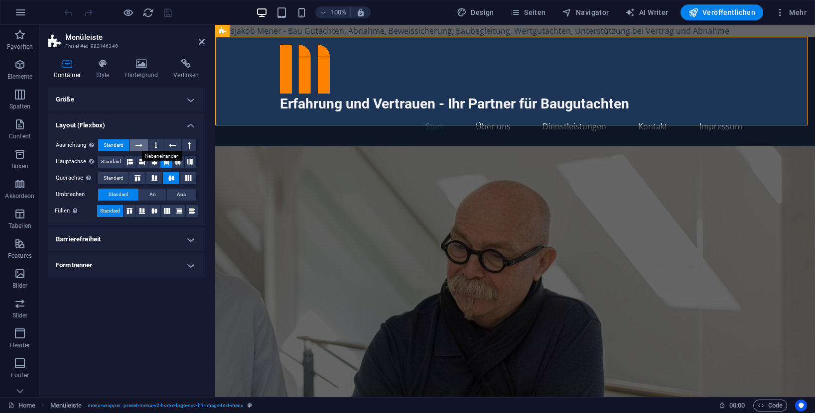
click at [137, 145] on icon at bounding box center [138, 145] width 7 height 12
click at [173, 144] on icon at bounding box center [172, 145] width 7 height 12
click at [140, 144] on icon at bounding box center [138, 145] width 7 height 12
click at [362, 115] on nav "Start Über uns Dienstleistungen Kontakt Impressum" at bounding box center [515, 127] width 470 height 24
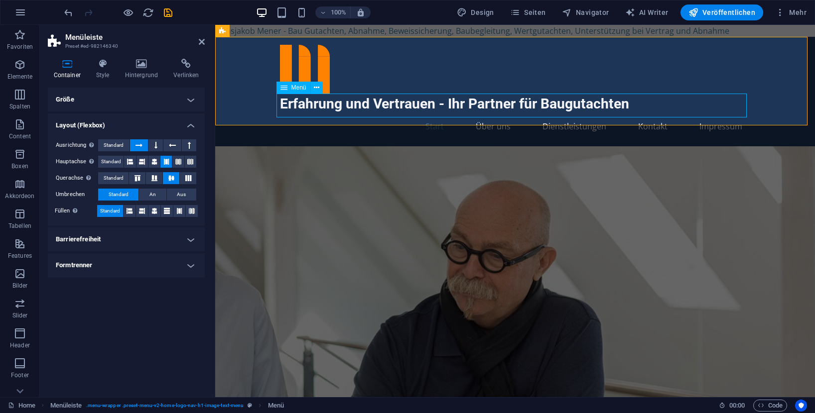
click at [362, 115] on nav "Start Über uns Dienstleistungen Kontakt Impressum" at bounding box center [515, 127] width 470 height 24
select select "%"
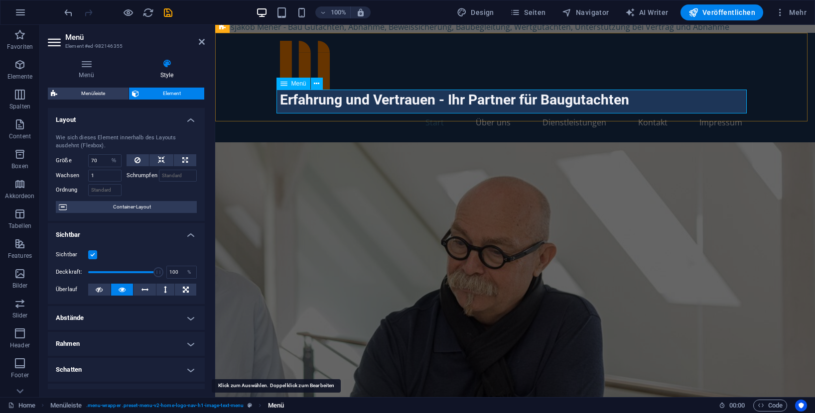
click at [279, 405] on span "Menü" at bounding box center [276, 406] width 16 height 12
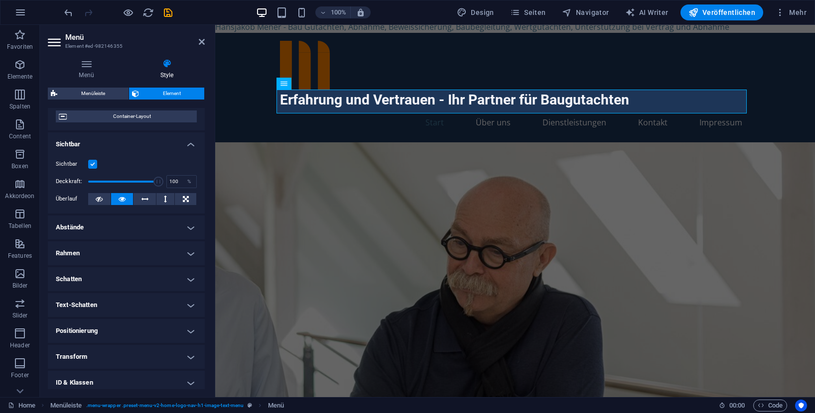
scroll to position [79, 0]
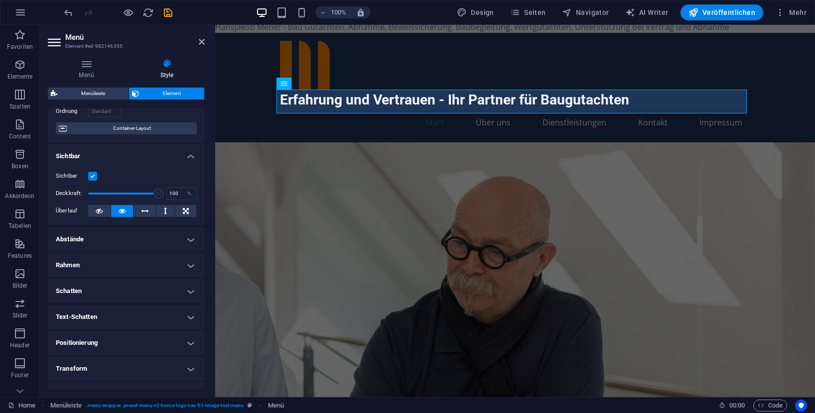
click at [94, 176] on label at bounding box center [92, 176] width 9 height 9
click at [0, 0] on input "Sichtbar" at bounding box center [0, 0] width 0 height 0
click at [94, 176] on label at bounding box center [92, 176] width 9 height 9
click at [0, 0] on input "Sichtbar" at bounding box center [0, 0] width 0 height 0
click at [95, 176] on label at bounding box center [92, 176] width 9 height 9
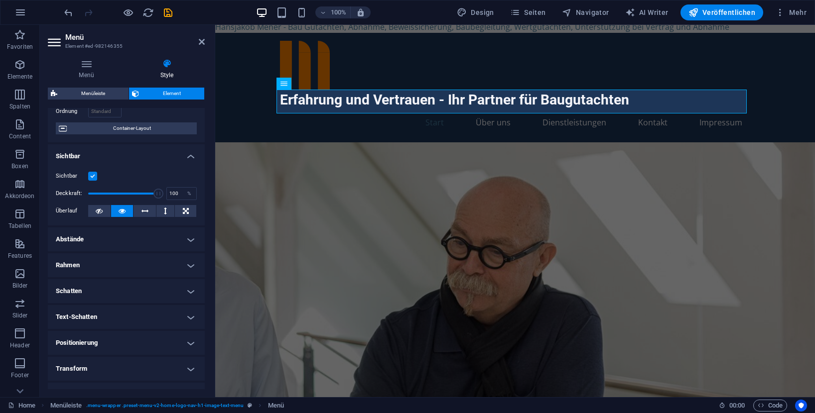
click at [0, 0] on input "Sichtbar" at bounding box center [0, 0] width 0 height 0
click at [95, 176] on label at bounding box center [92, 176] width 9 height 9
click at [0, 0] on input "Sichtbar" at bounding box center [0, 0] width 0 height 0
click at [95, 176] on label at bounding box center [92, 176] width 9 height 9
click at [0, 0] on input "Sichtbar" at bounding box center [0, 0] width 0 height 0
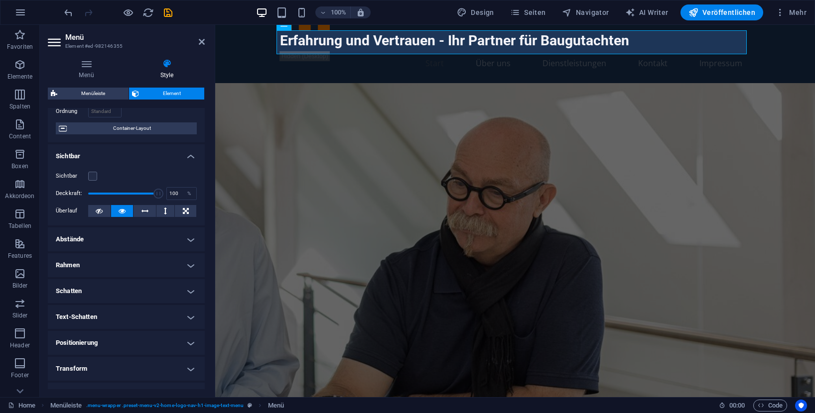
scroll to position [62, 0]
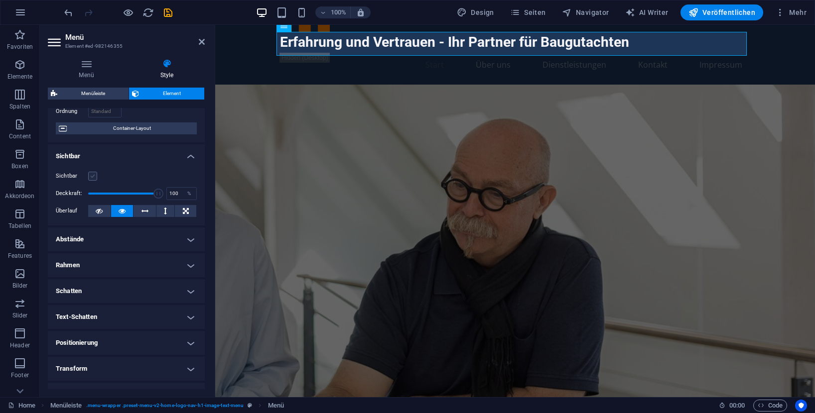
click at [95, 176] on label at bounding box center [92, 176] width 9 height 9
click at [0, 0] on input "Sichtbar" at bounding box center [0, 0] width 0 height 0
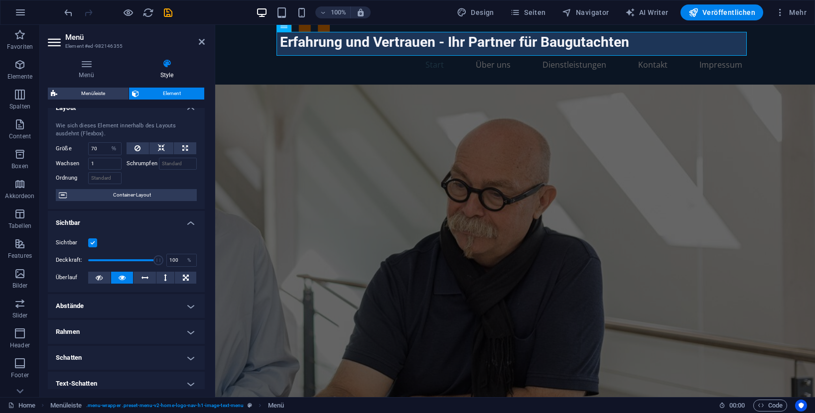
scroll to position [0, 0]
